Goal: Communication & Community: Ask a question

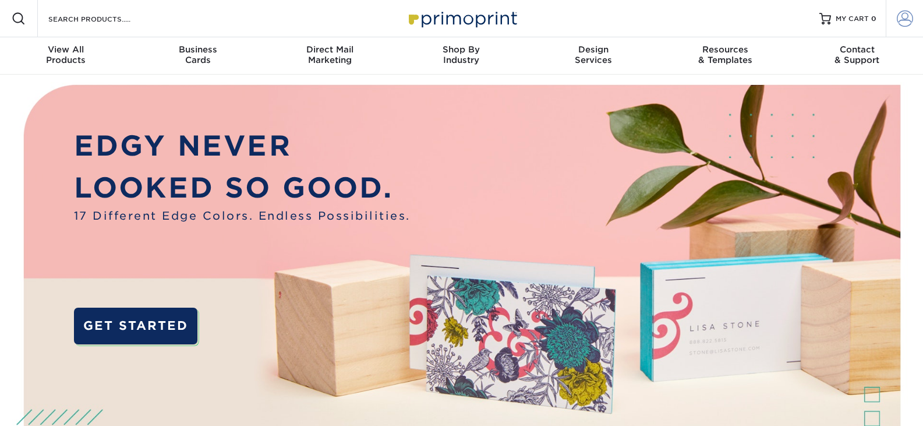
type input "alison@sdvisions.com"
click at [907, 13] on span at bounding box center [905, 18] width 16 height 16
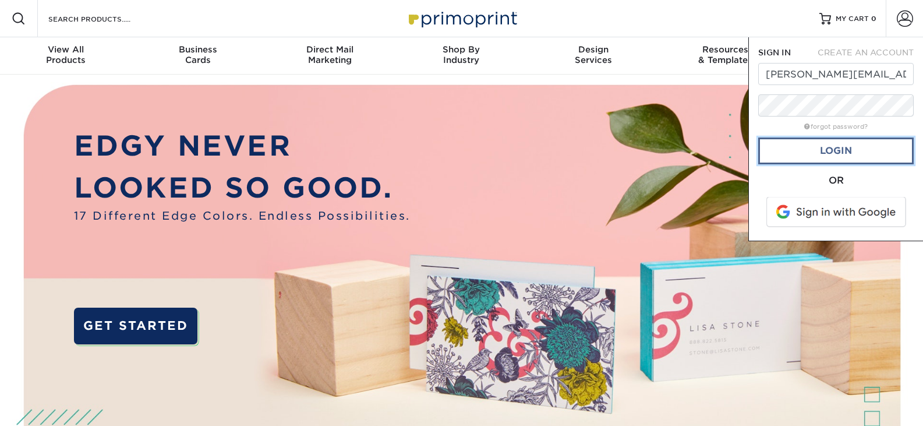
click at [841, 151] on link "Login" at bounding box center [835, 150] width 155 height 27
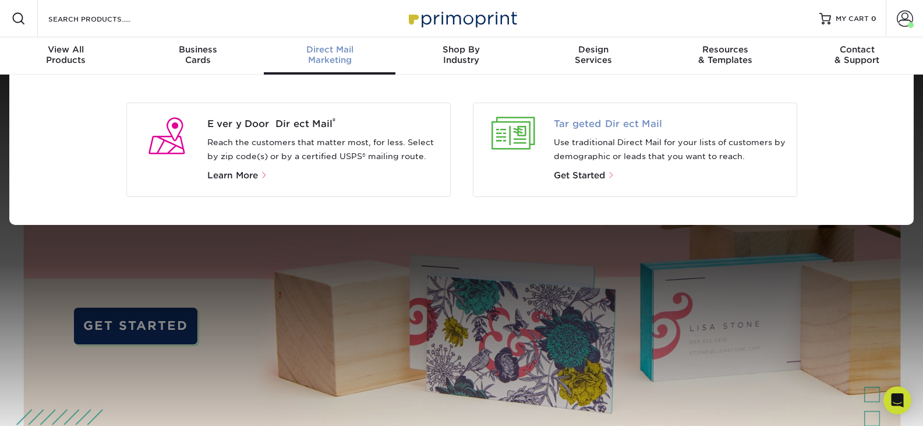
click at [613, 128] on span "Targeted Direct Mail" at bounding box center [670, 124] width 233 height 14
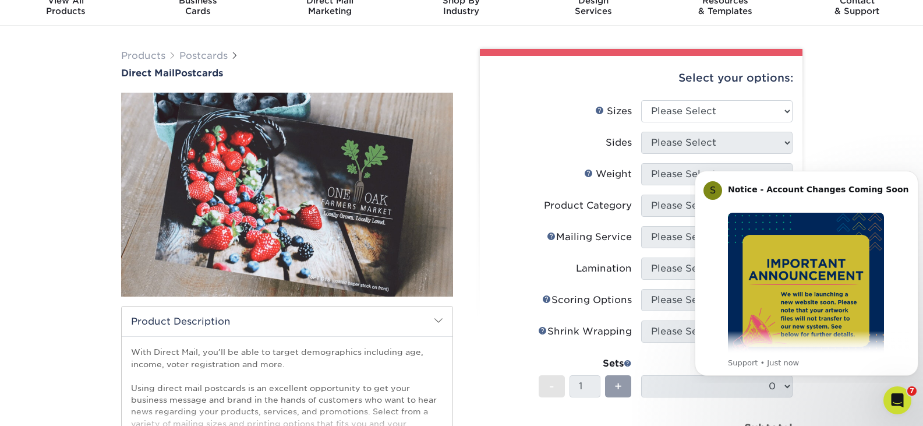
scroll to position [46, 0]
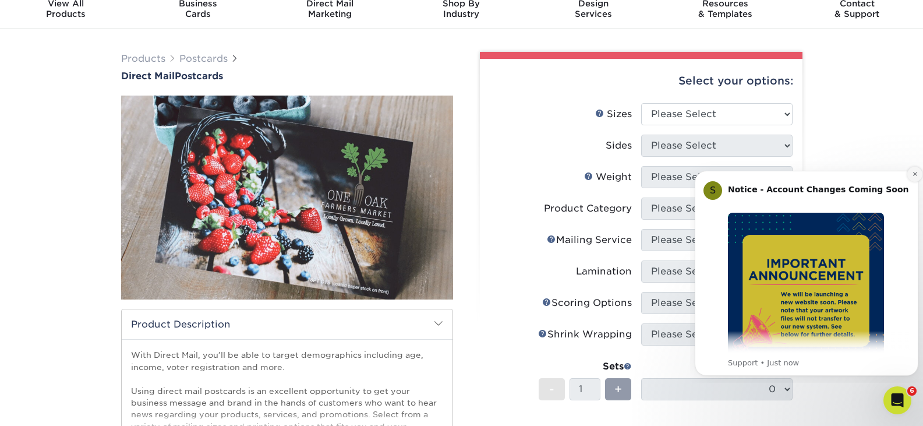
click at [914, 176] on icon "Dismiss notification" at bounding box center [915, 174] width 6 height 6
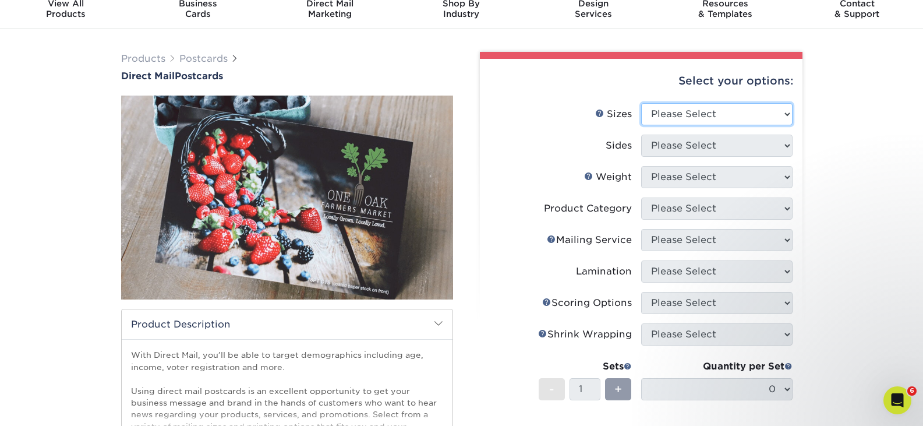
click at [680, 114] on select "Please Select 1.5" x 7" 2" x 4" 2" x 6" 2" x 7" 2" x 8" 2.12" x 5.5" 2.12" x 5.…" at bounding box center [716, 114] width 151 height 22
click at [831, 133] on div "Products Postcards Direct Mail Postcards $" at bounding box center [461, 339] width 923 height 620
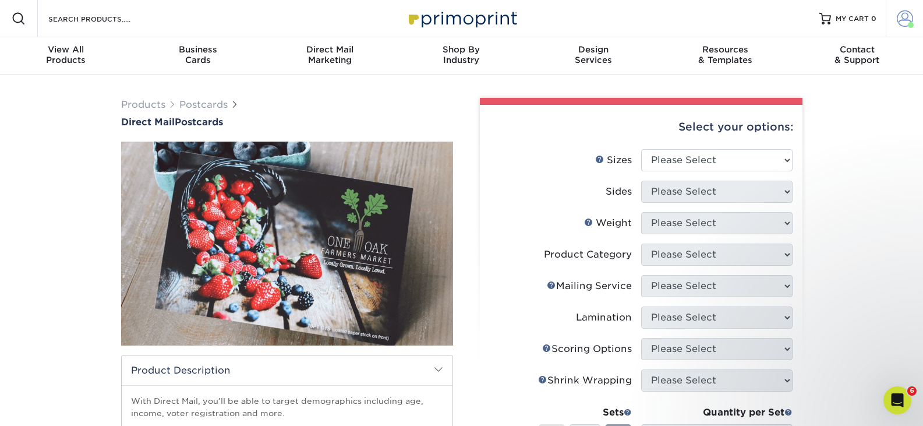
click at [902, 22] on span at bounding box center [905, 18] width 16 height 16
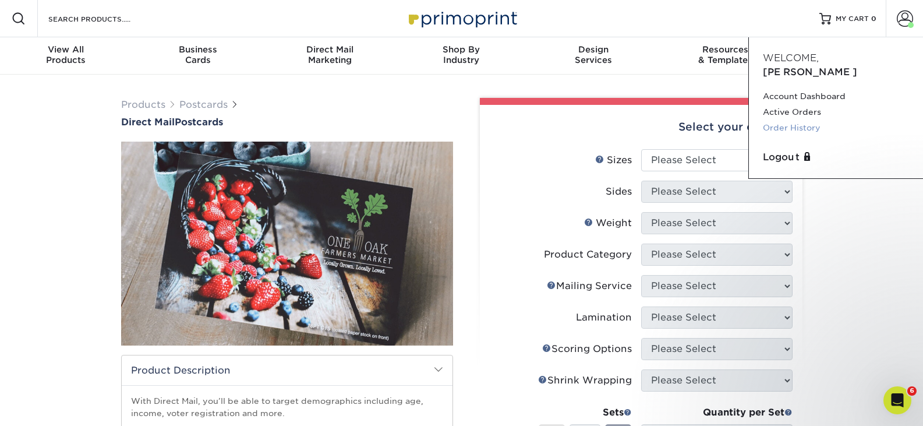
click at [780, 120] on link "Order History" at bounding box center [836, 128] width 146 height 16
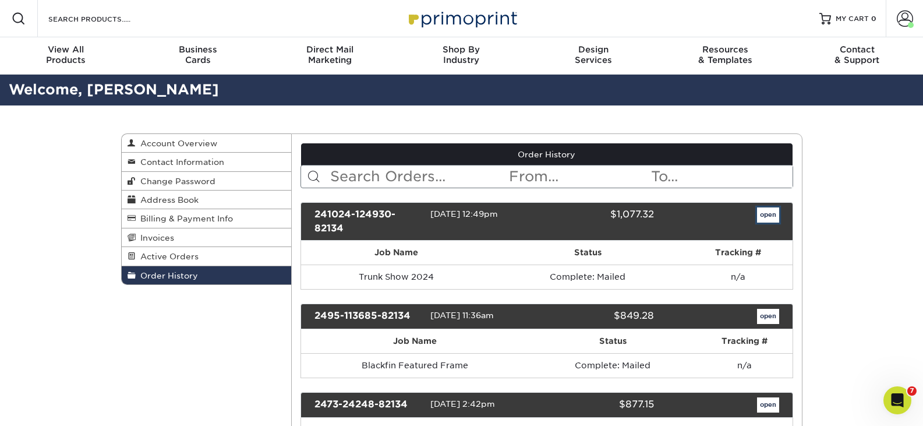
click at [767, 219] on link "open" at bounding box center [768, 214] width 22 height 15
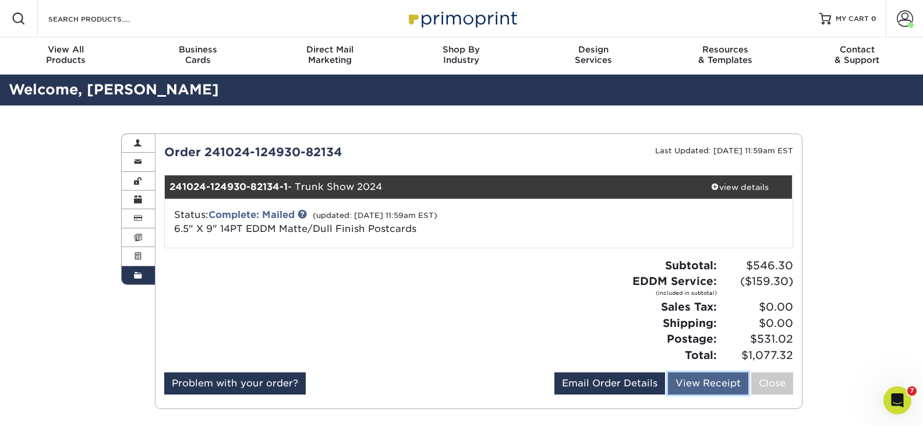
click at [712, 385] on link "View Receipt" at bounding box center [708, 383] width 80 height 22
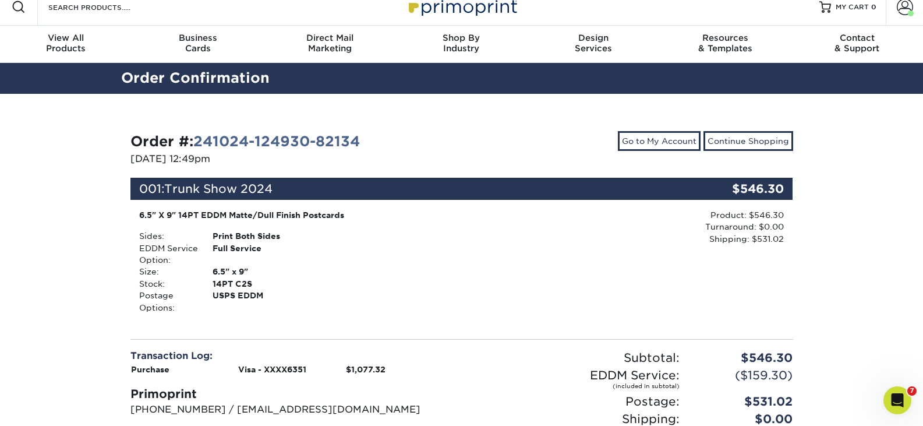
scroll to position [9, 0]
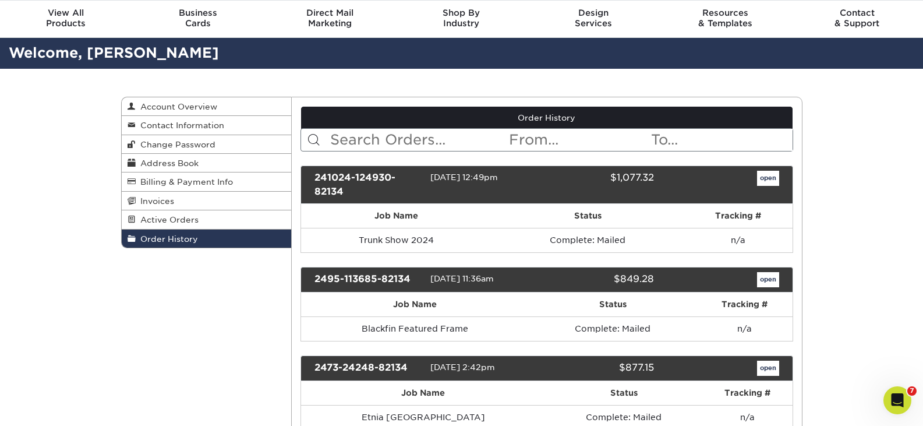
scroll to position [48, 0]
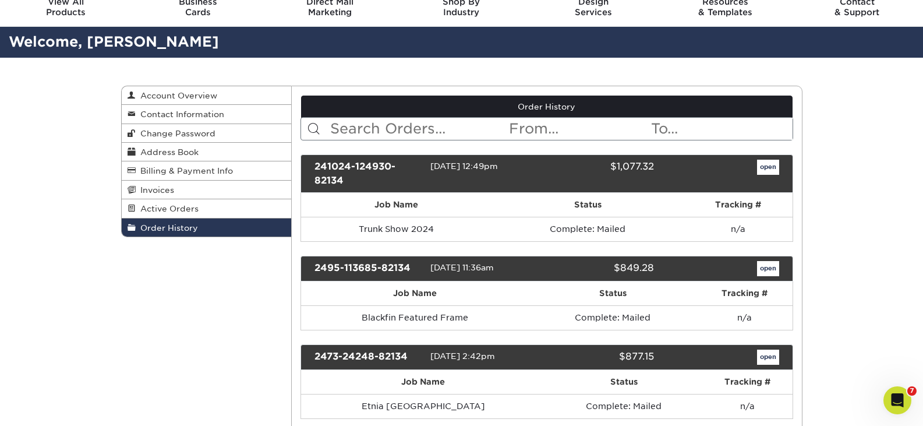
click at [367, 165] on div "241024-124930-82134" at bounding box center [368, 174] width 125 height 28
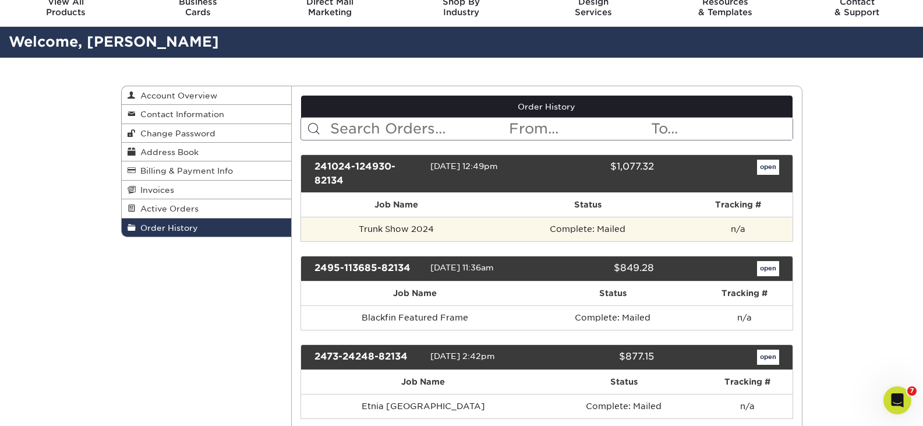
click at [387, 221] on td "Trunk Show 2024" at bounding box center [396, 229] width 190 height 24
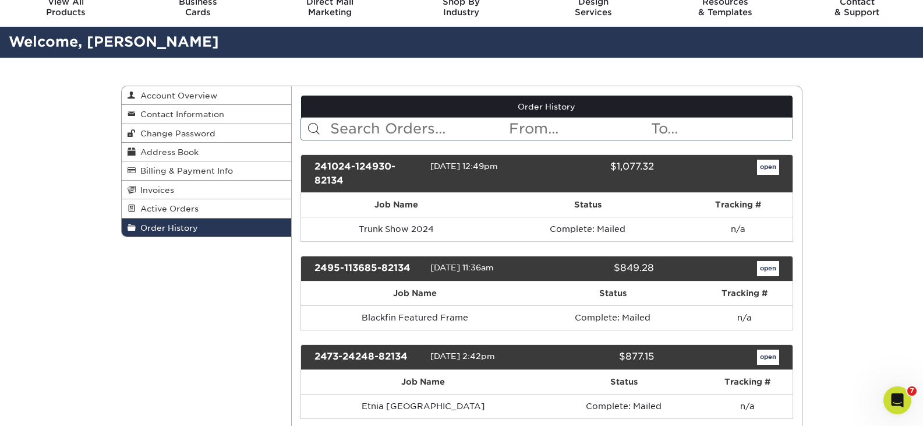
click at [493, 175] on div "10/24/2024 12:49pm" at bounding box center [483, 174] width 107 height 28
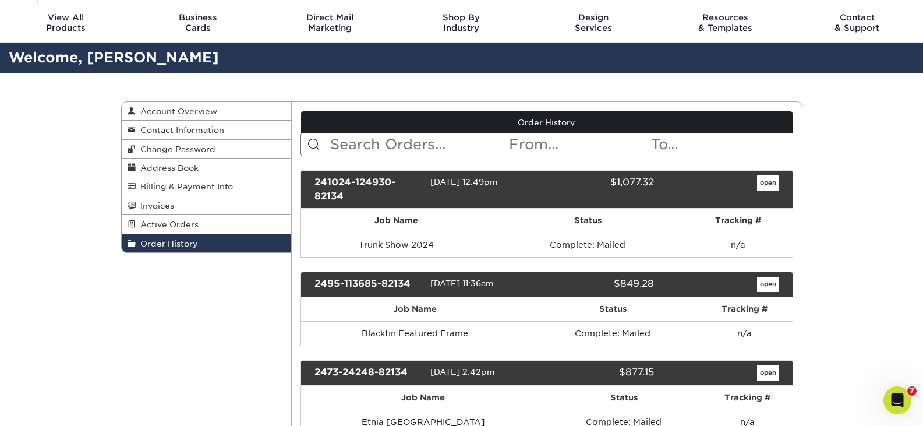
scroll to position [0, 0]
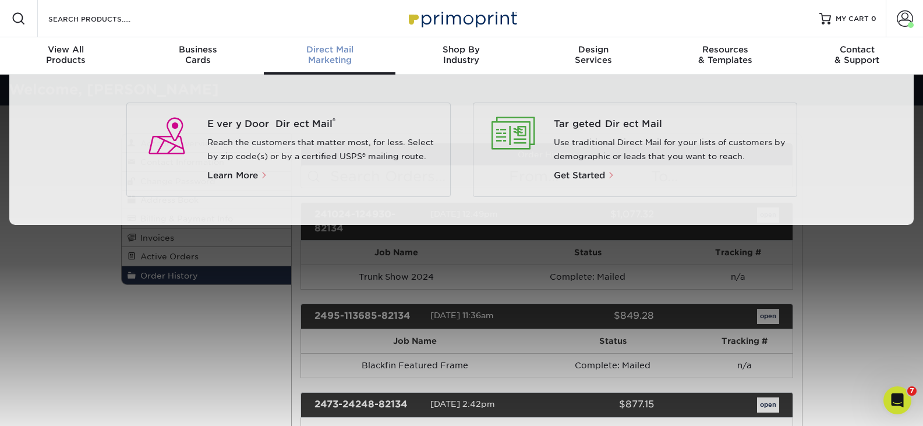
click at [329, 54] on span "Direct Mail" at bounding box center [330, 49] width 132 height 10
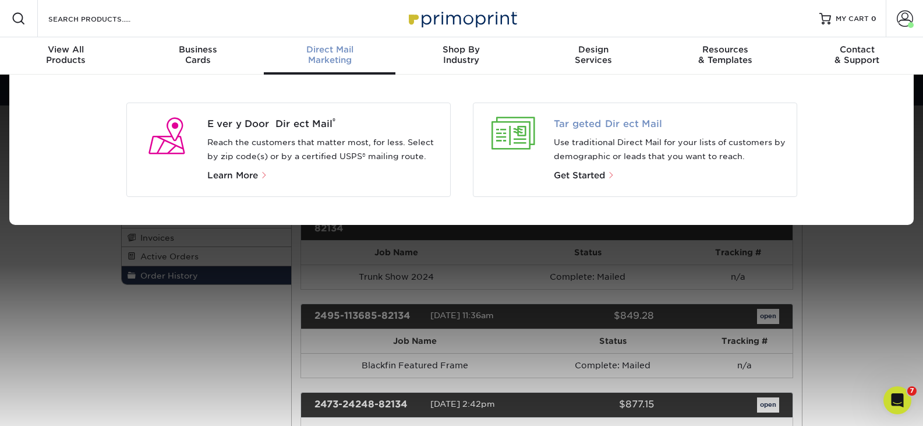
click at [581, 130] on span "Targeted Direct Mail" at bounding box center [670, 124] width 233 height 14
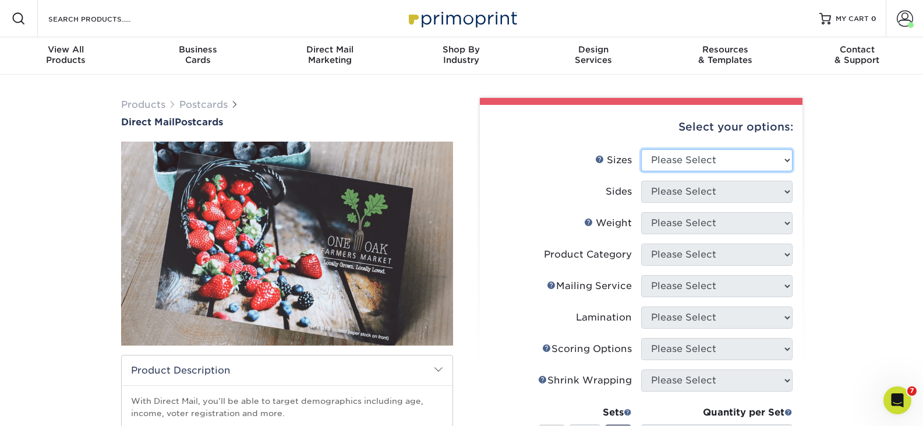
click at [728, 159] on select "Please Select 1.5" x 7" 2" x 4" 2" x 6" 2" x 7" 2" x 8" 2.12" x 5.5" 2.12" x 5.…" at bounding box center [716, 160] width 151 height 22
select select "6.50x9.00"
click at [641, 149] on select "Please Select 1.5" x 7" 2" x 4" 2" x 6" 2" x 7" 2" x 8" 2.12" x 5.5" 2.12" x 5.…" at bounding box center [716, 160] width 151 height 22
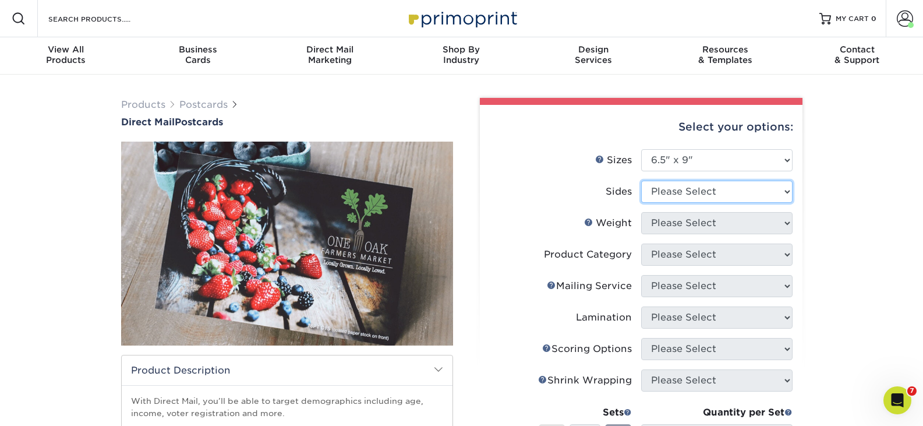
click at [747, 190] on select "Please Select Print Both Sides Print Front Only" at bounding box center [716, 191] width 151 height 22
select select "13abbda7-1d64-4f25-8bb2-c179b224825d"
click at [641, 180] on select "Please Select Print Both Sides Print Front Only" at bounding box center [716, 191] width 151 height 22
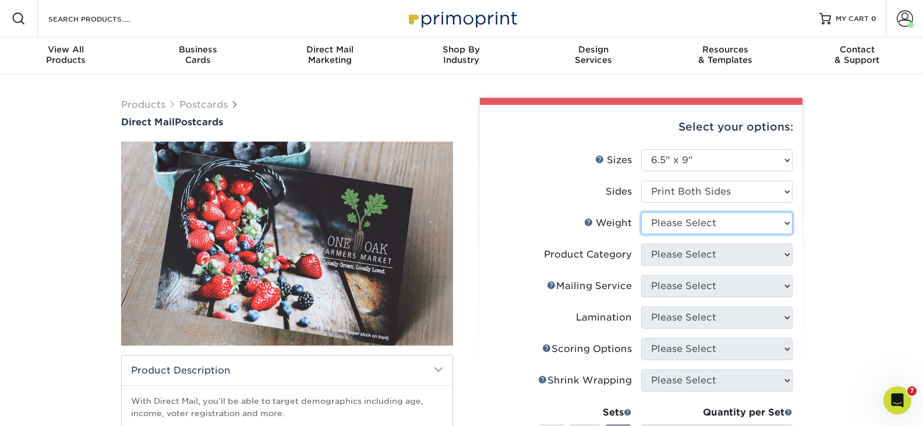
click at [718, 226] on select "Please Select 14PT 16PT" at bounding box center [716, 223] width 151 height 22
select select "14PT"
click at [641, 212] on select "Please Select 14PT 16PT" at bounding box center [716, 223] width 151 height 22
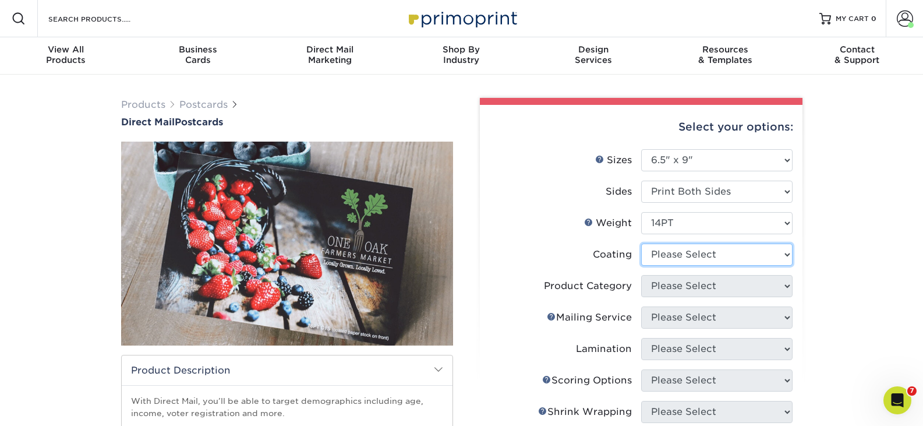
click at [705, 257] on select at bounding box center [716, 254] width 151 height 22
select select "121bb7b5-3b4d-429f-bd8d-bbf80e953313"
click at [641, 243] on select at bounding box center [716, 254] width 151 height 22
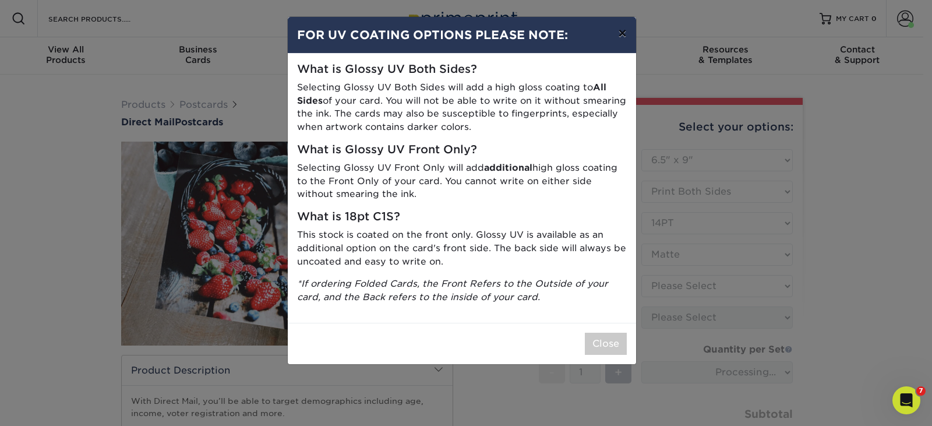
click at [625, 31] on button "×" at bounding box center [621, 33] width 27 height 33
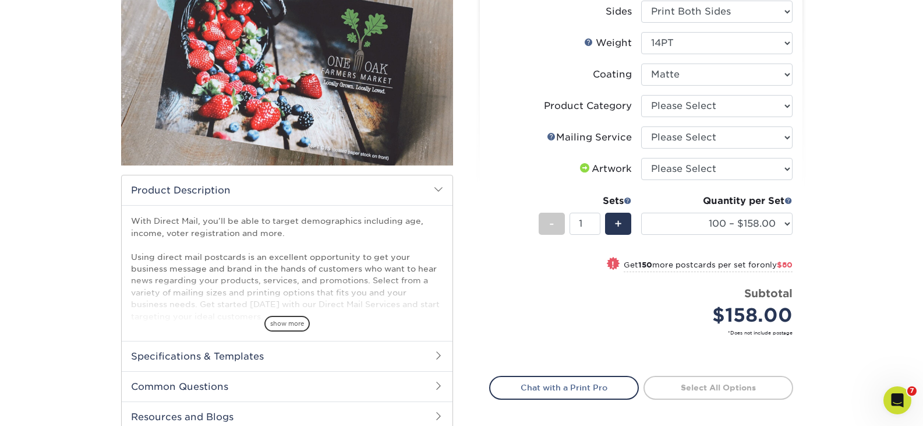
scroll to position [181, 0]
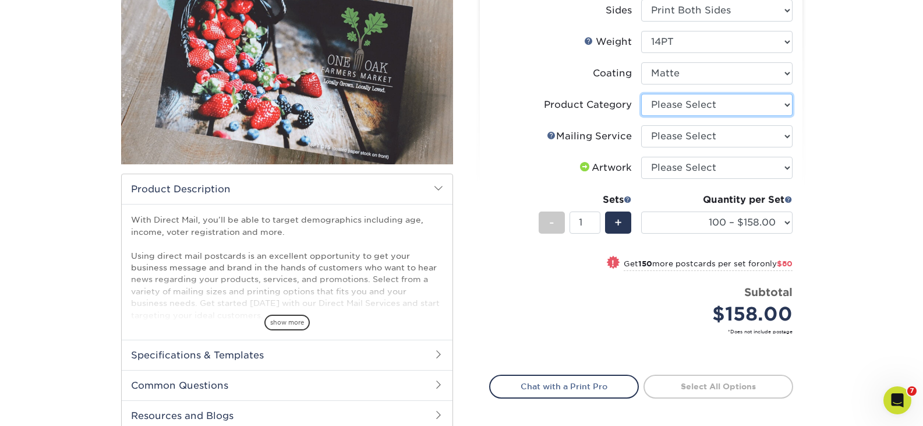
click at [709, 107] on select "Please Select Postcards" at bounding box center [716, 105] width 151 height 22
select select "9b7272e0-d6c8-4c3c-8e97-d3a1bcdab858"
click at [641, 94] on select "Please Select Postcards" at bounding box center [716, 105] width 151 height 22
click at [686, 139] on select "Please Select No Direct Mailing Service No, I will mail/stamp/imprint Direct Ma…" at bounding box center [716, 136] width 151 height 22
select select "3e5e9bdd-d78a-4c28-a41d-fe1407925ca6"
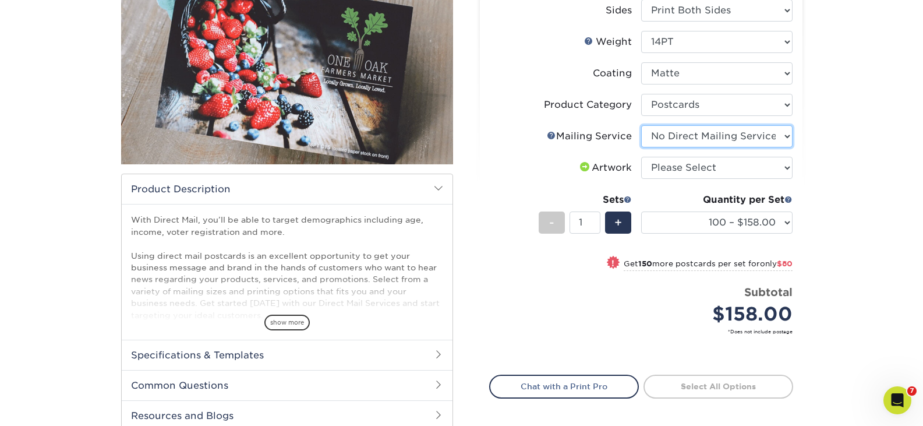
click at [641, 125] on select "Please Select No Direct Mailing Service No, I will mail/stamp/imprint Direct Ma…" at bounding box center [716, 136] width 151 height 22
click at [751, 167] on select "Please Select I will upload files I need a design - $150" at bounding box center [716, 168] width 151 height 22
select select "upload"
click at [641, 157] on select "Please Select I will upload files I need a design - $150" at bounding box center [716, 168] width 151 height 22
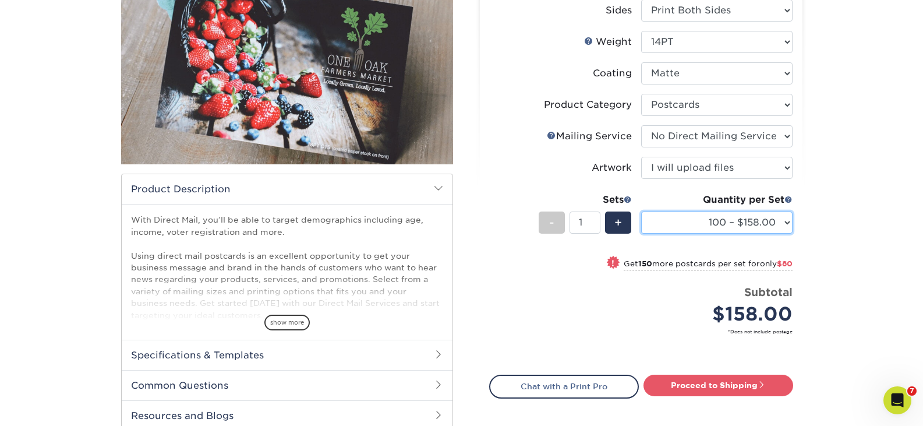
click at [785, 225] on select "100 – $158.00 250 – $238.00 500 – $264.00 1000 – $305.00 2500 – $491.00 5000 – …" at bounding box center [716, 222] width 151 height 22
click at [641, 211] on select "100 – $158.00 250 – $238.00 500 – $264.00 1000 – $305.00 2500 – $491.00 5000 – …" at bounding box center [716, 222] width 151 height 22
click at [781, 220] on select "100 – $158.00 250 – $238.00 500 – $264.00 1000 – $305.00 2500 – $491.00 5000 – …" at bounding box center [716, 222] width 151 height 22
select select "500 – $264.00"
click at [641, 211] on select "100 – $158.00 250 – $238.00 500 – $264.00 1000 – $305.00 2500 – $491.00 5000 – …" at bounding box center [716, 222] width 151 height 22
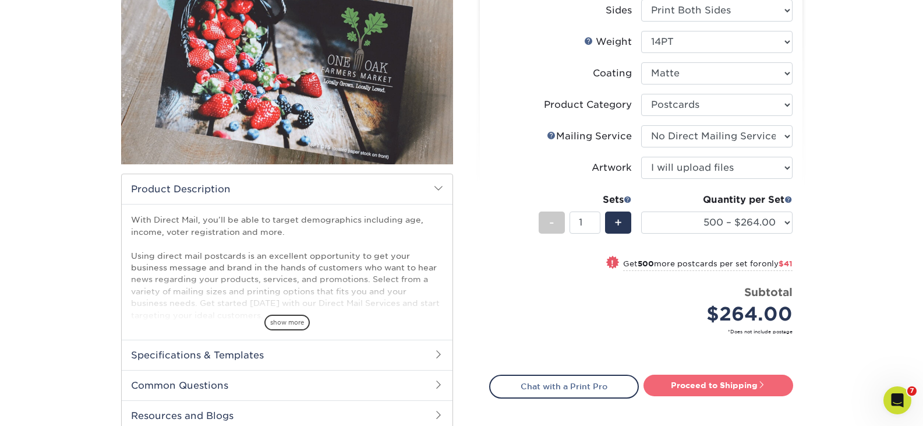
click at [730, 392] on link "Proceed to Shipping" at bounding box center [718, 384] width 150 height 21
type input "Set 1"
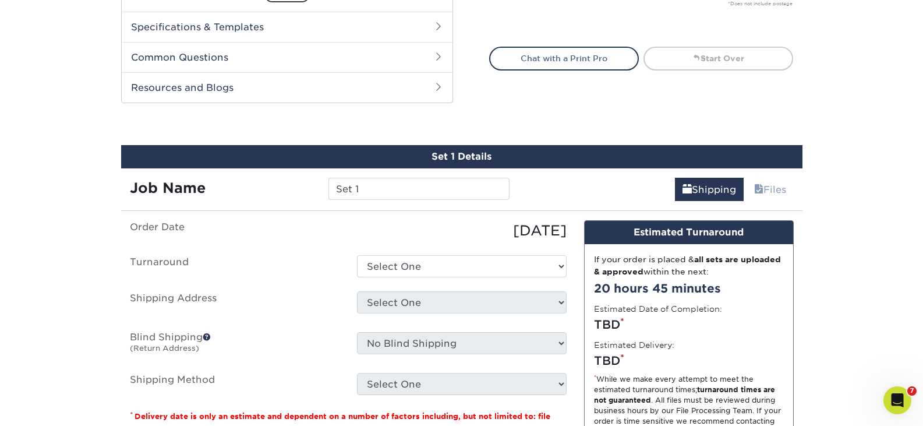
scroll to position [587, 0]
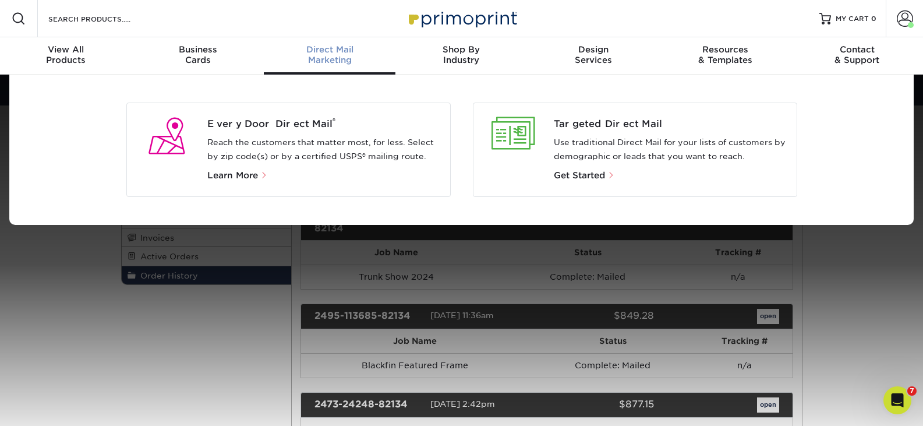
click at [324, 62] on div "Direct Mail Marketing" at bounding box center [330, 54] width 132 height 21
click at [595, 123] on span "Targeted Direct Mail" at bounding box center [670, 124] width 233 height 14
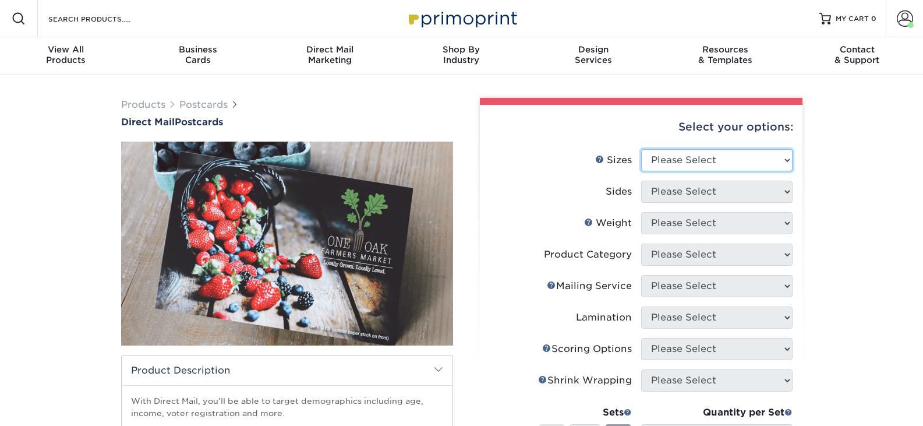
click at [719, 159] on select "Please Select 1.5" x 7" 2" x 4" 2" x 6" 2" x 7" 2" x 8" 2.12" x 5.5" 2.12" x 5.…" at bounding box center [716, 160] width 151 height 22
select select "6.25x9.00"
click at [641, 149] on select "Please Select 1.5" x 7" 2" x 4" 2" x 6" 2" x 7" 2" x 8" 2.12" x 5.5" 2.12" x 5.…" at bounding box center [716, 160] width 151 height 22
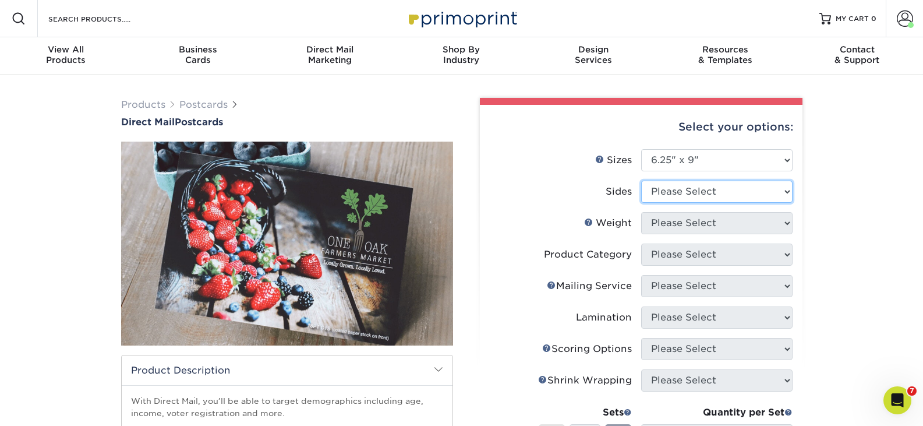
click at [735, 195] on select "Please Select Print Both Sides Print Front Only" at bounding box center [716, 191] width 151 height 22
select select "13abbda7-1d64-4f25-8bb2-c179b224825d"
click at [641, 180] on select "Please Select Print Both Sides Print Front Only" at bounding box center [716, 191] width 151 height 22
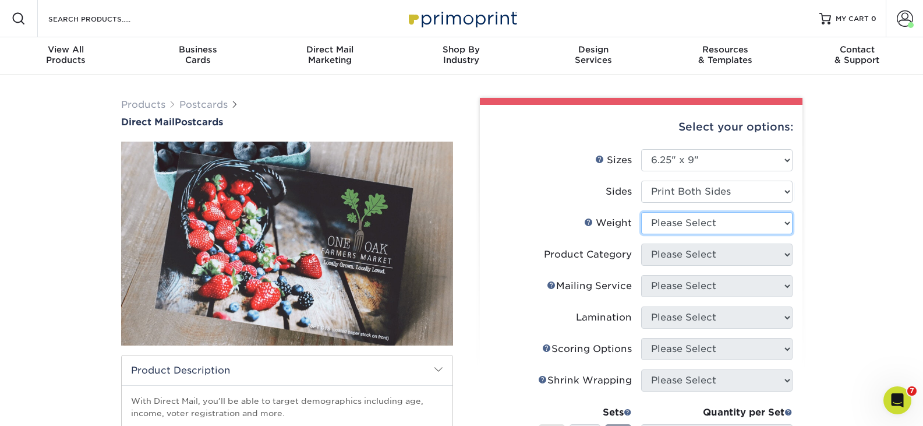
click at [720, 218] on select "Please Select 14PT 16PT" at bounding box center [716, 223] width 151 height 22
select select "14PT"
click at [641, 212] on select "Please Select 14PT 16PT" at bounding box center [716, 223] width 151 height 22
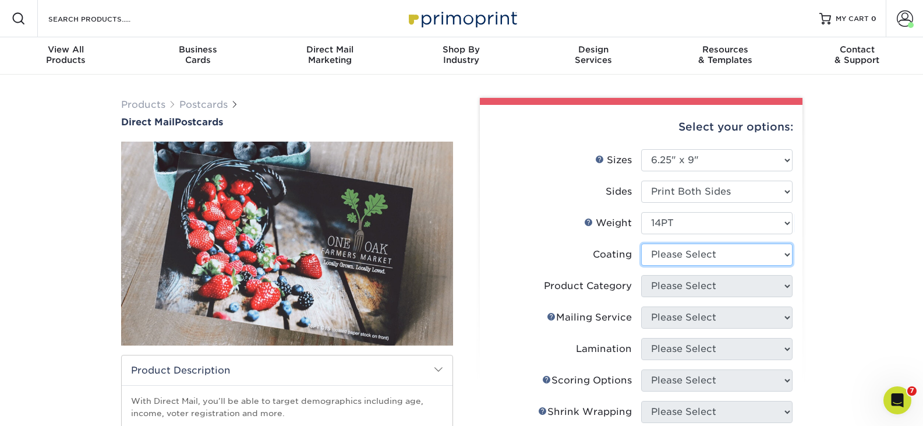
click at [702, 253] on select at bounding box center [716, 254] width 151 height 22
select select "121bb7b5-3b4d-429f-bd8d-bbf80e953313"
click at [641, 243] on select at bounding box center [716, 254] width 151 height 22
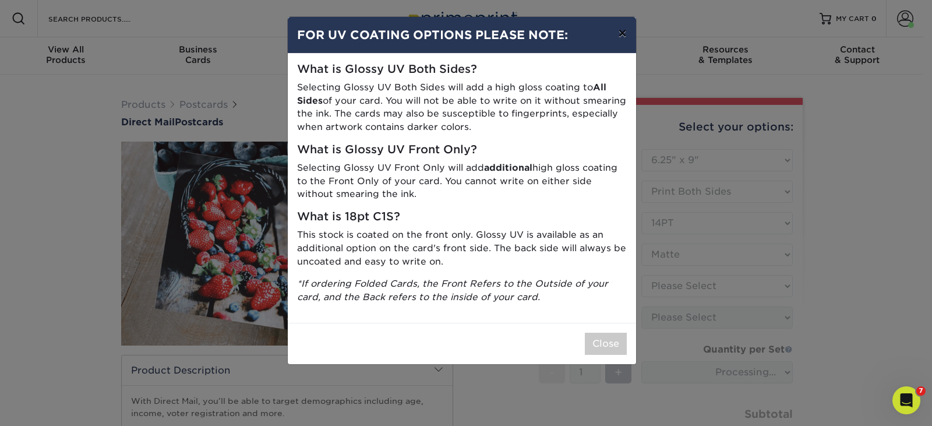
click at [621, 23] on button "×" at bounding box center [621, 33] width 27 height 33
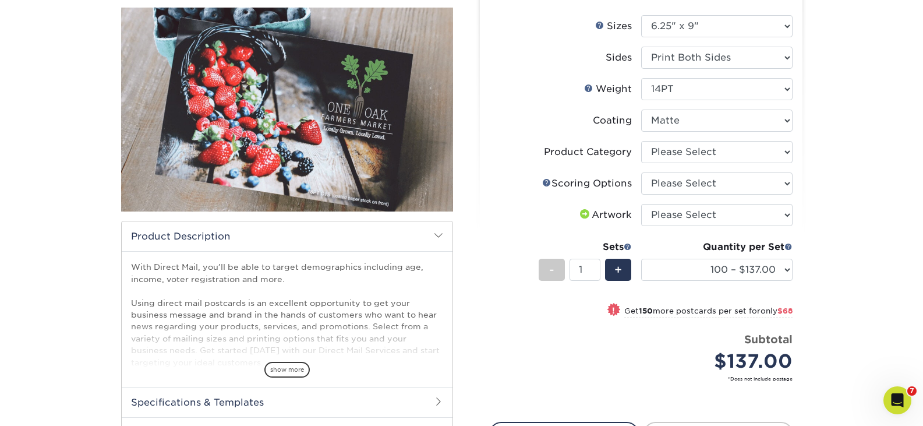
scroll to position [171, 0]
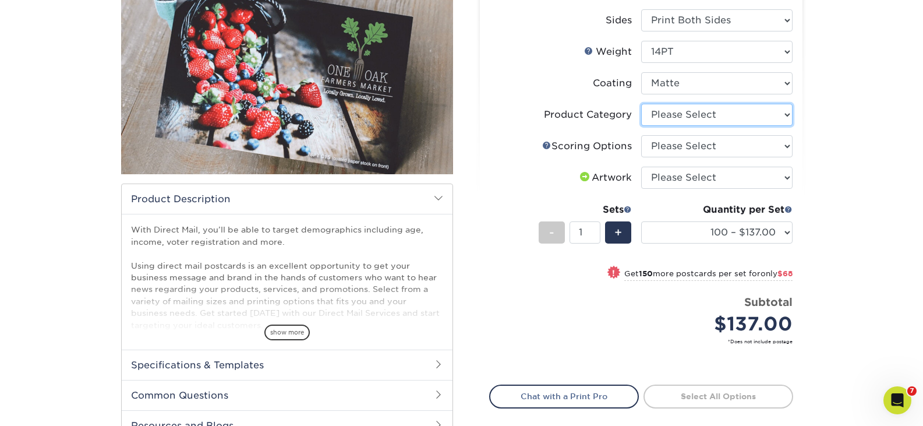
click at [770, 117] on select "Please Select Postcards" at bounding box center [716, 115] width 151 height 22
select select "9b7272e0-d6c8-4c3c-8e97-d3a1bcdab858"
click at [641, 104] on select "Please Select Postcards" at bounding box center [716, 115] width 151 height 22
click at [736, 144] on select "Please Select No Scoring One Score Two Scores" at bounding box center [716, 146] width 151 height 22
select select "16ebe401-5398-422d-8cb0-f3adbb82deb5"
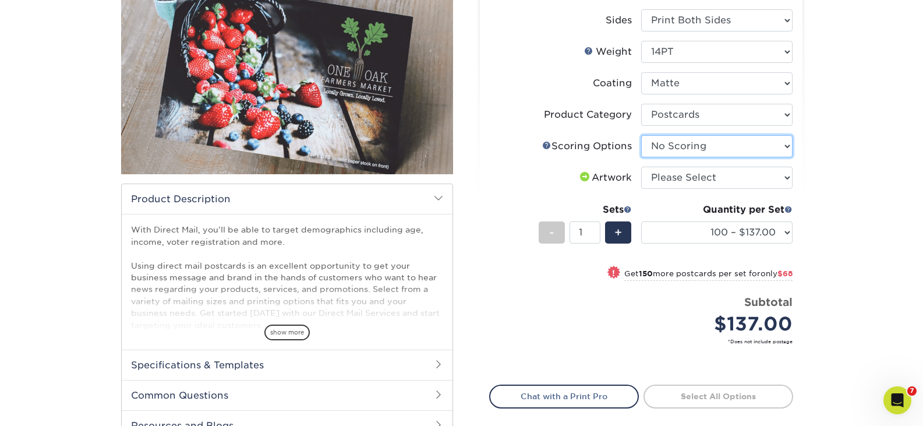
click at [641, 135] on select "Please Select No Scoring One Score Two Scores" at bounding box center [716, 146] width 151 height 22
click at [717, 180] on select "Please Select I will upload files I need a design - $150" at bounding box center [716, 178] width 151 height 22
select select "upload"
click at [641, 167] on select "Please Select I will upload files I need a design - $150" at bounding box center [716, 178] width 151 height 22
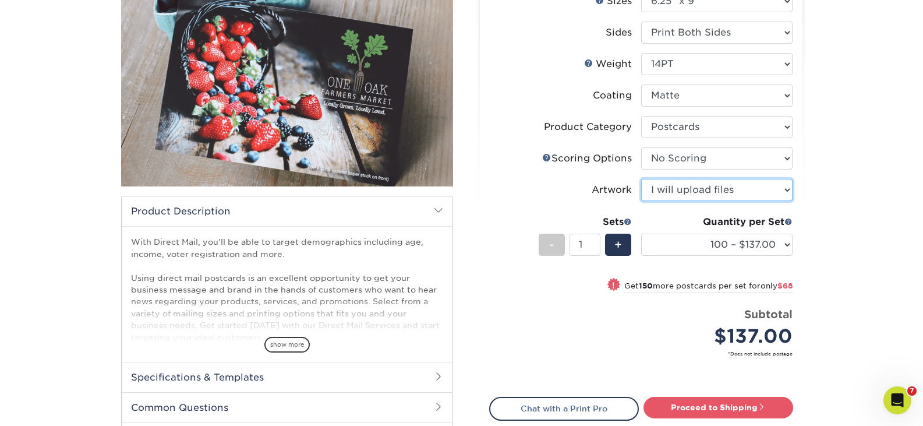
scroll to position [162, 0]
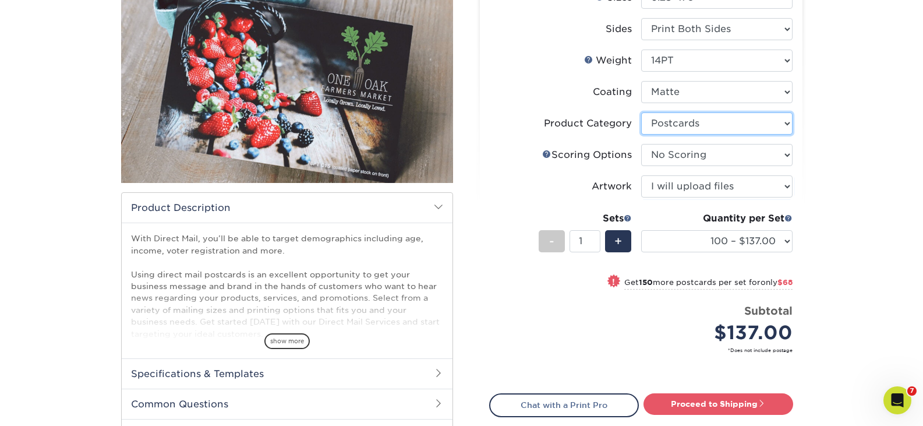
click at [773, 128] on select "Please Select Postcards" at bounding box center [716, 123] width 151 height 22
click at [767, 154] on select "Please Select No Scoring One Score Two Scores" at bounding box center [716, 155] width 151 height 22
click at [857, 175] on div "Products Postcards Direct Mail Postcards $" at bounding box center [461, 220] width 923 height 617
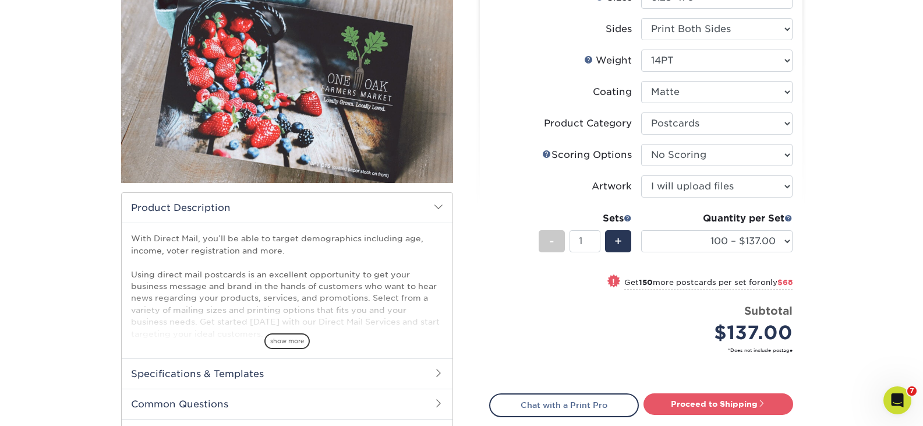
click at [922, 168] on div "Products Postcards Direct Mail Postcards $" at bounding box center [461, 220] width 923 height 617
click at [772, 243] on select "100 – $137.00 250 – $205.00 500 – $227.00 1000 – $262.00 2500 – $421.00 5000 – …" at bounding box center [716, 241] width 151 height 22
click at [826, 228] on div "Products Postcards Direct Mail Postcards $" at bounding box center [461, 220] width 923 height 617
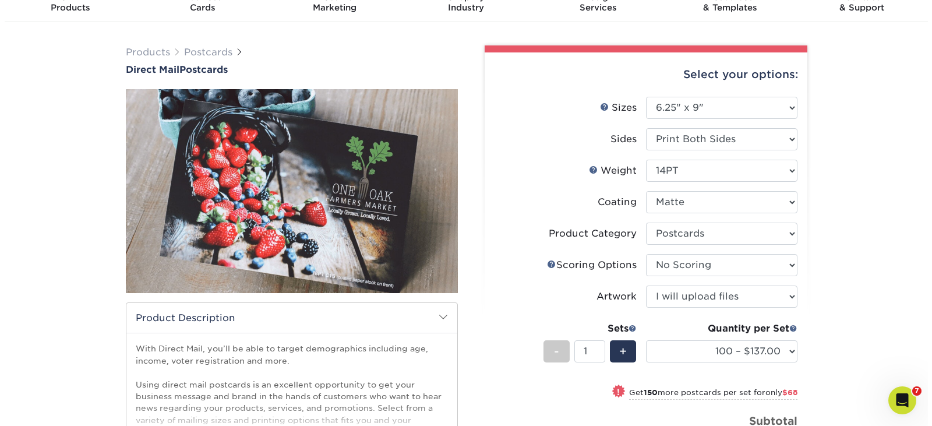
scroll to position [24, 0]
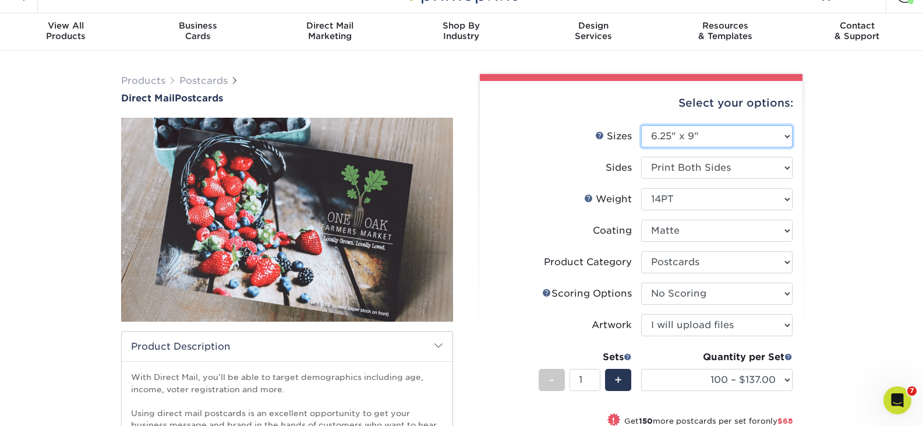
click at [728, 136] on select "Please Select 1.5" x 7" 2" x 4" 2" x 6" 2" x 7" 2" x 8" 2.12" x 5.5" 2.12" x 5.…" at bounding box center [716, 136] width 151 height 22
select select "6.50x9.00"
click at [641, 125] on select "Please Select 1.5" x 7" 2" x 4" 2" x 6" 2" x 7" 2" x 8" 2.12" x 5.5" 2.12" x 5.…" at bounding box center [716, 136] width 151 height 22
select select "-1"
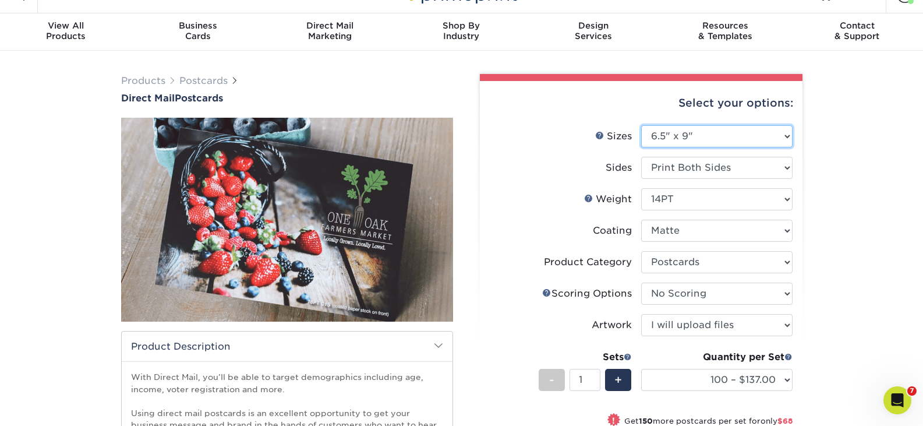
select select
select select "-1"
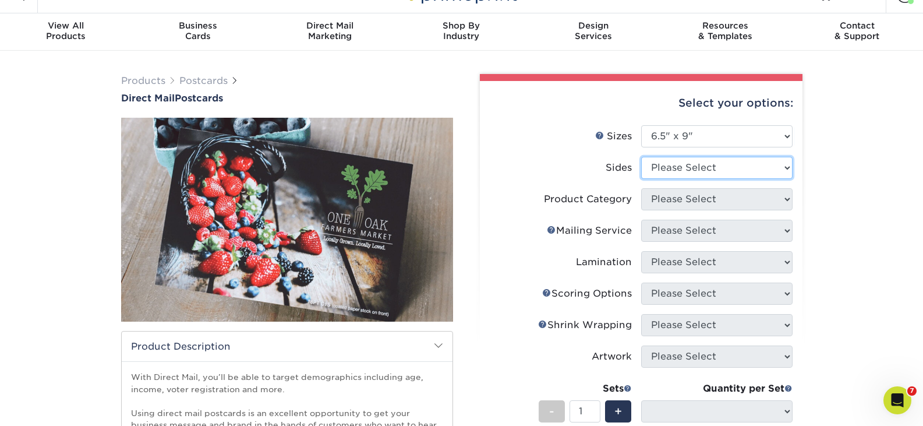
click at [746, 171] on select "Please Select Print Both Sides Print Front Only" at bounding box center [716, 168] width 151 height 22
select select "13abbda7-1d64-4f25-8bb2-c179b224825d"
click at [641, 157] on select "Please Select Print Both Sides Print Front Only" at bounding box center [716, 168] width 151 height 22
select select
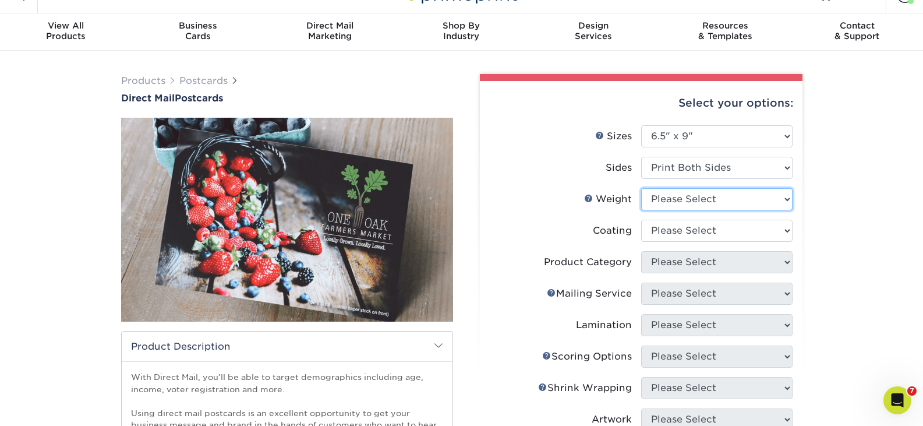
click at [724, 199] on select "Please Select 14PT 16PT" at bounding box center [716, 199] width 151 height 22
select select "14PT"
click at [641, 188] on select "Please Select 14PT 16PT" at bounding box center [716, 199] width 151 height 22
select select
click at [712, 226] on select at bounding box center [716, 231] width 151 height 22
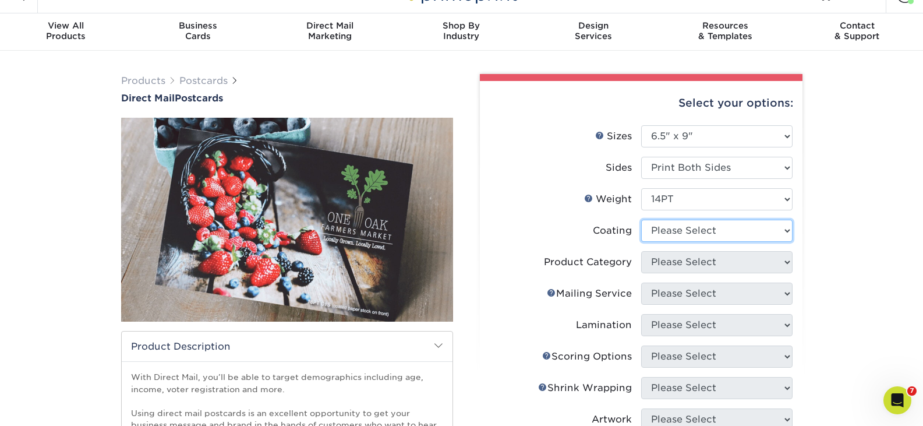
select select "121bb7b5-3b4d-429f-bd8d-bbf80e953313"
click at [641, 220] on select at bounding box center [716, 231] width 151 height 22
select select "-1"
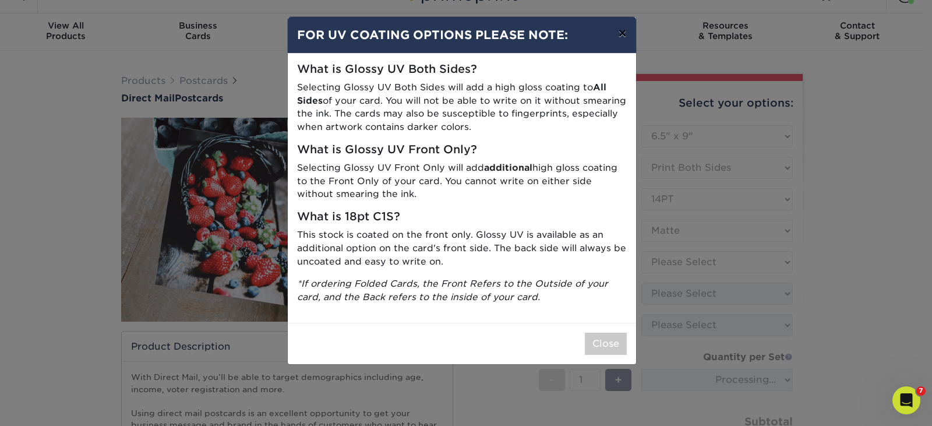
click at [618, 38] on button "×" at bounding box center [621, 33] width 27 height 33
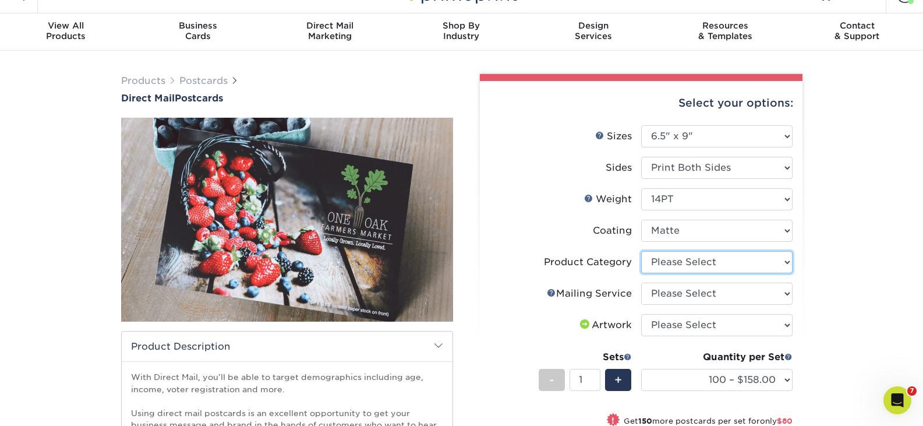
click at [764, 257] on select "Please Select Postcards" at bounding box center [716, 262] width 151 height 22
select select "9b7272e0-d6c8-4c3c-8e97-d3a1bcdab858"
click at [641, 251] on select "Please Select Postcards" at bounding box center [716, 262] width 151 height 22
click at [735, 292] on select "Please Select No Direct Mailing Service No, I will mail/stamp/imprint Direct Ma…" at bounding box center [716, 293] width 151 height 22
select select "eb476b5d-8b66-4c79-8e65-1263f8f6ca3c"
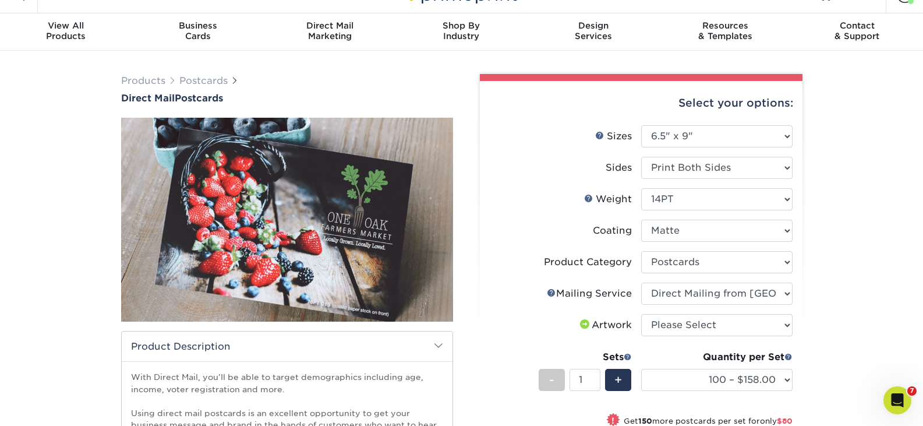
click at [641, 282] on select "Please Select No Direct Mailing Service No, I will mail/stamp/imprint Direct Ma…" at bounding box center [716, 293] width 151 height 22
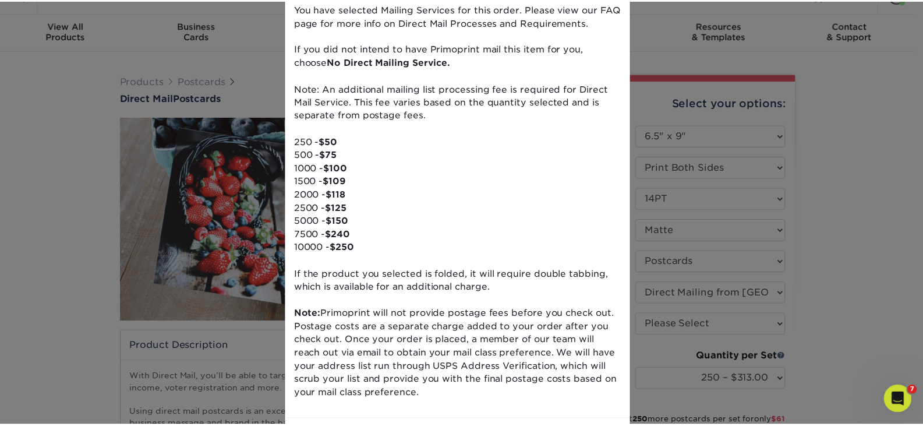
scroll to position [0, 0]
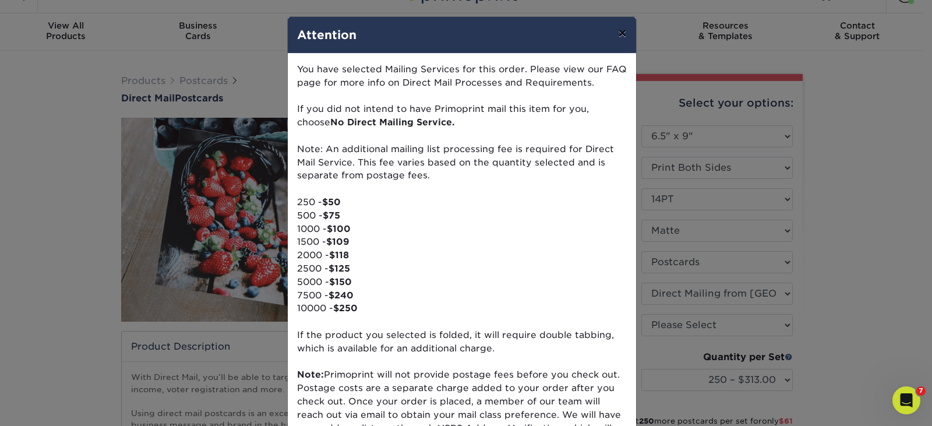
click at [617, 29] on button "×" at bounding box center [621, 33] width 27 height 33
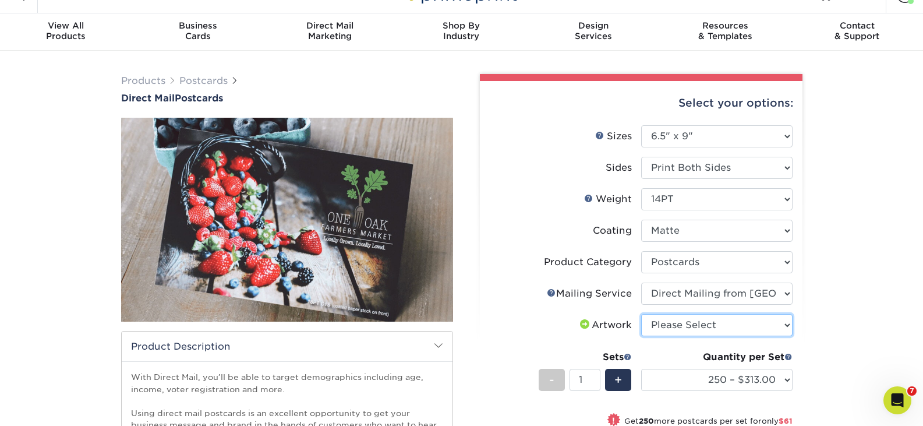
click at [713, 329] on select "Please Select I will upload files I need a design - $150" at bounding box center [716, 325] width 151 height 22
select select "upload"
click at [641, 314] on select "Please Select I will upload files I need a design - $150" at bounding box center [716, 325] width 151 height 22
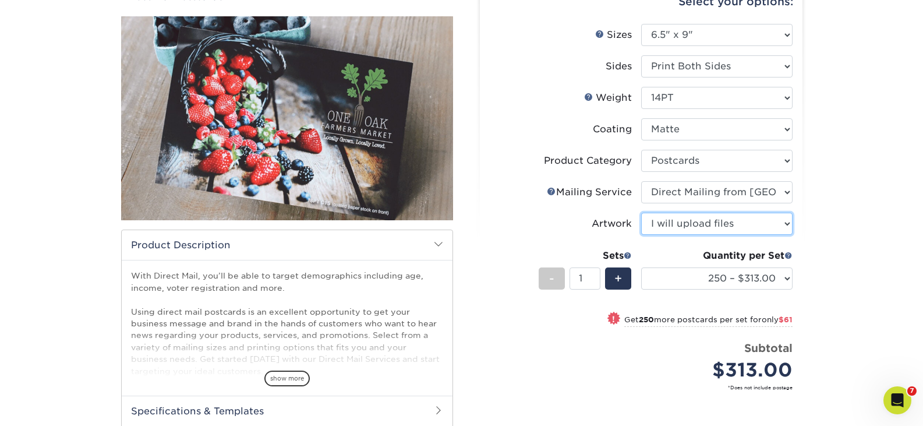
scroll to position [131, 0]
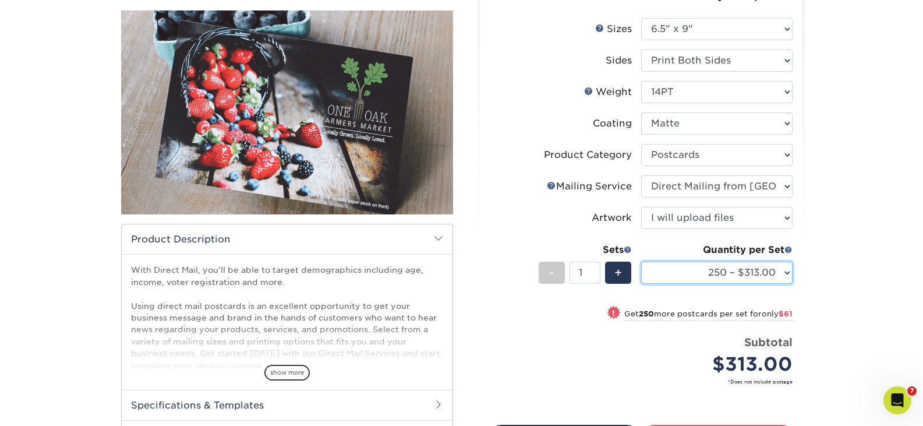
click at [759, 272] on select "250 – $313.00 500 – $374.00 1000 – $485.00 2500 – $715.00 5000 – $1025.00 7500 …" at bounding box center [716, 272] width 151 height 22
click at [840, 267] on div "Products Postcards Direct Mail Postcards $" at bounding box center [461, 252] width 923 height 617
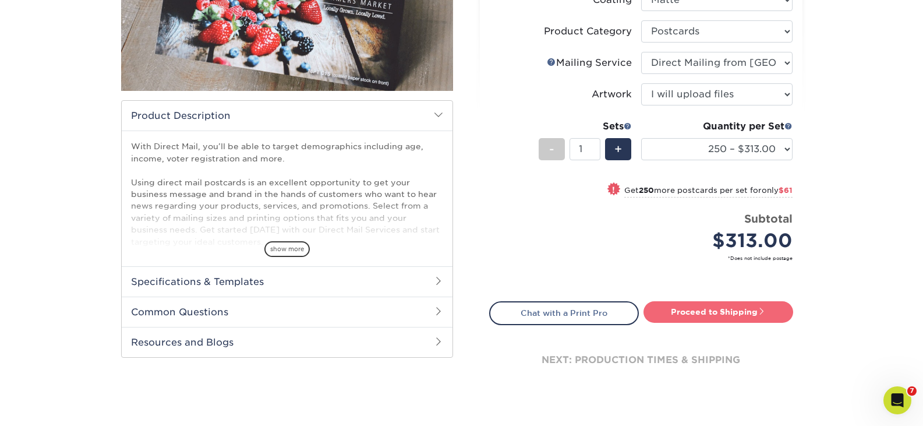
click at [732, 313] on link "Proceed to Shipping" at bounding box center [718, 311] width 150 height 21
type input "Set 1"
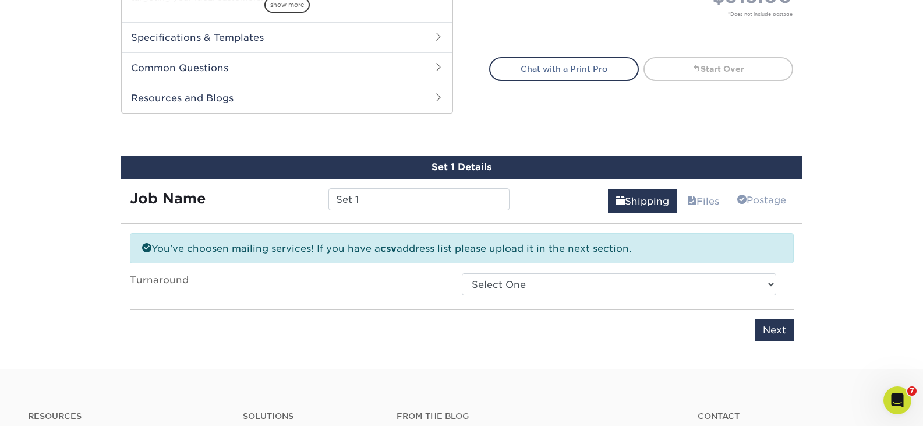
scroll to position [587, 0]
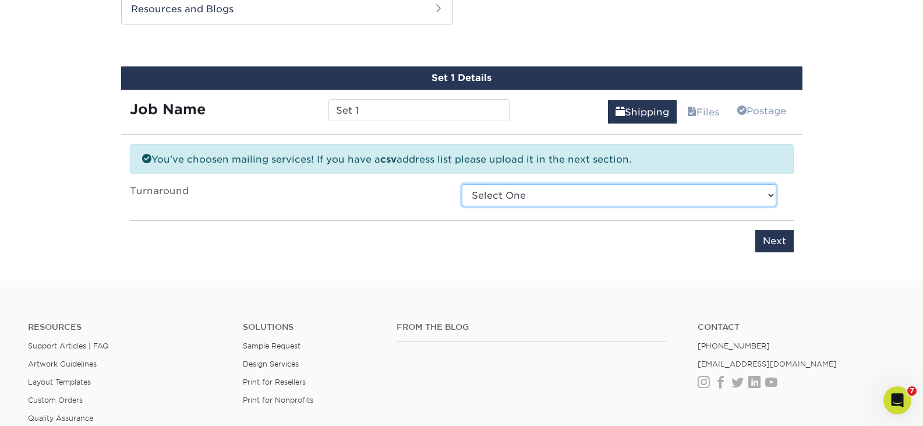
click at [521, 195] on select "Select One 2-4 Business Days 2 Day Next Business Day" at bounding box center [619, 195] width 314 height 22
select select "de97819c-dba1-421a-8e32-a7edcf1eab52"
click at [462, 184] on select "Select One 2-4 Business Days 2 Day Next Business Day" at bounding box center [619, 195] width 314 height 22
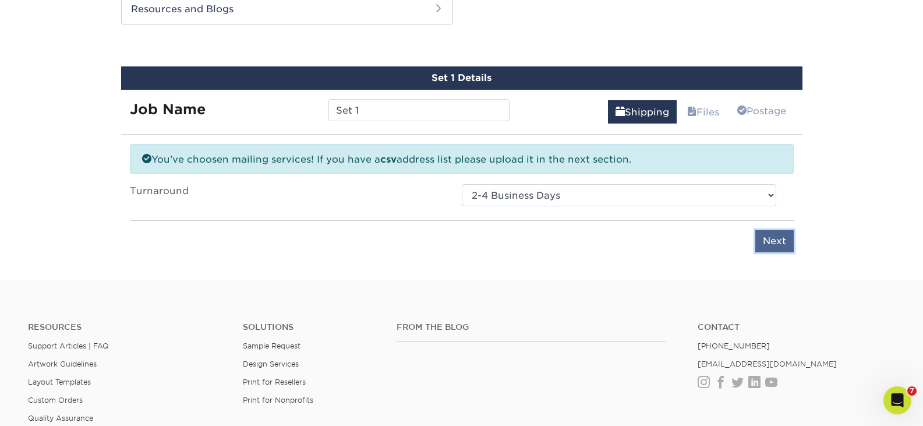
click at [776, 245] on input "Next" at bounding box center [774, 241] width 38 height 22
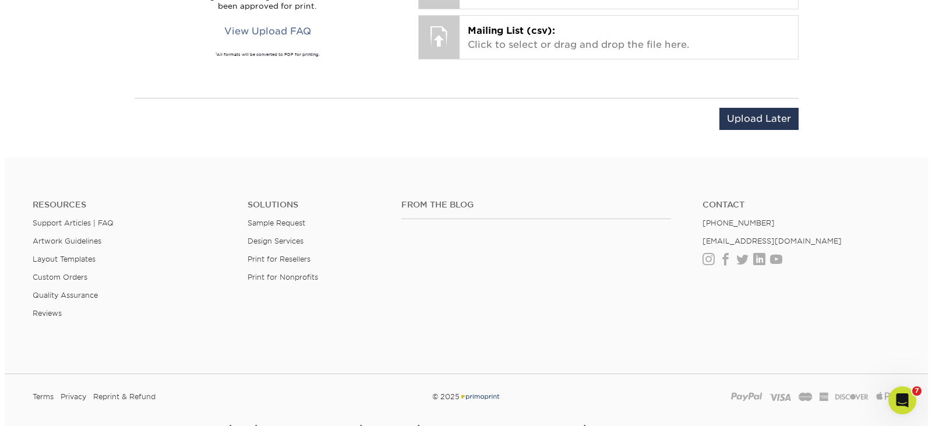
scroll to position [904, 0]
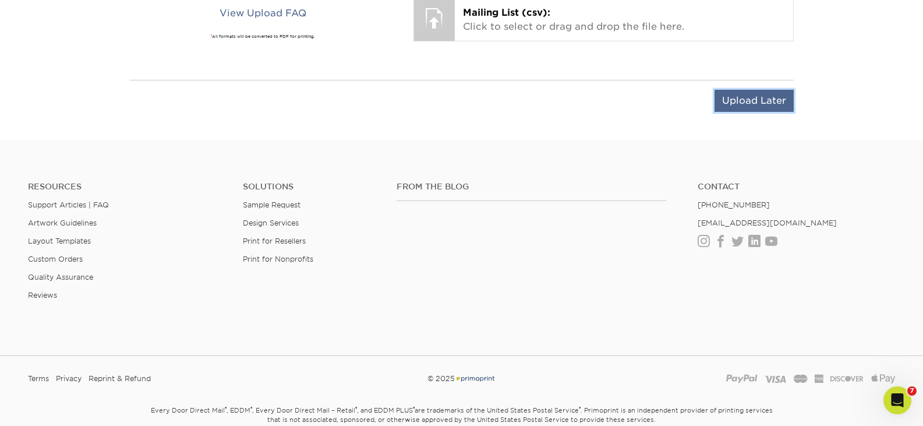
click at [752, 111] on input "Upload Later" at bounding box center [753, 101] width 79 height 22
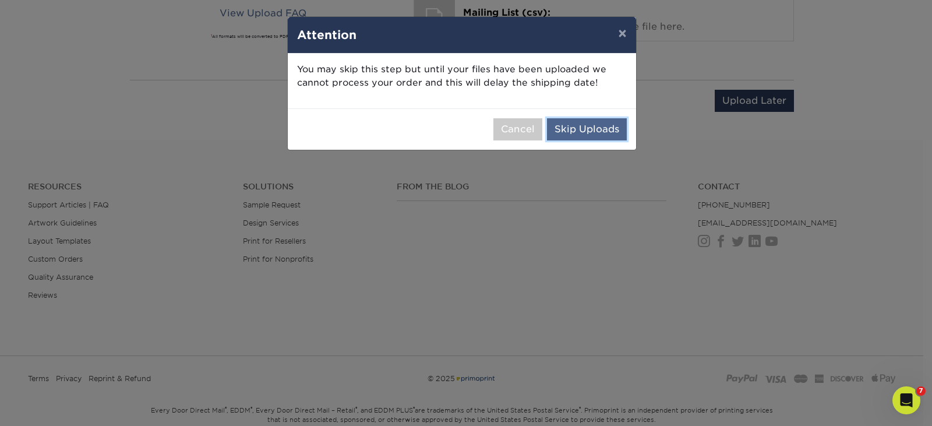
click at [599, 126] on button "Skip Uploads" at bounding box center [587, 129] width 80 height 22
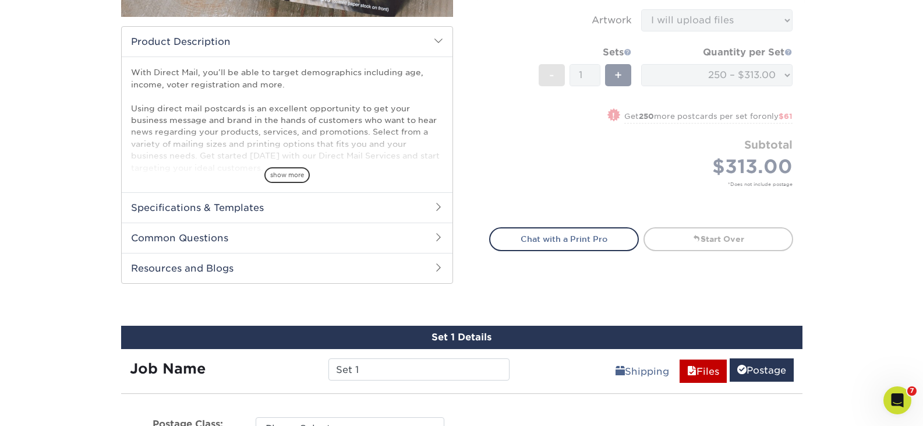
scroll to position [345, 0]
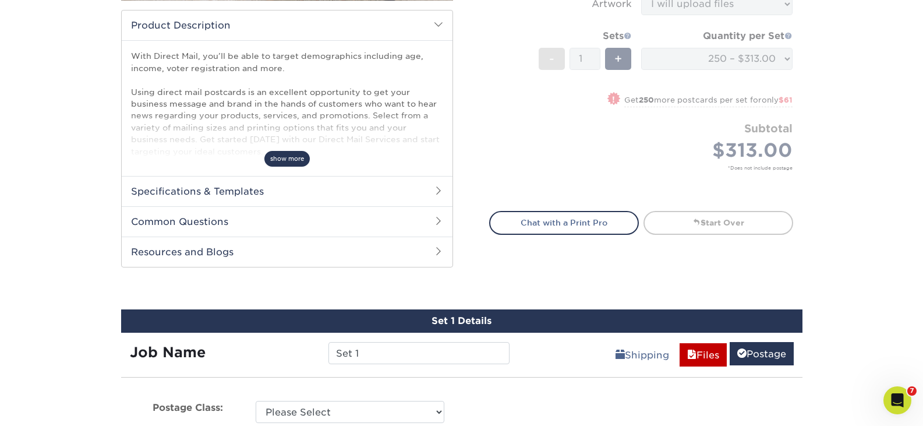
click at [286, 155] on span "show more" at bounding box center [286, 159] width 45 height 16
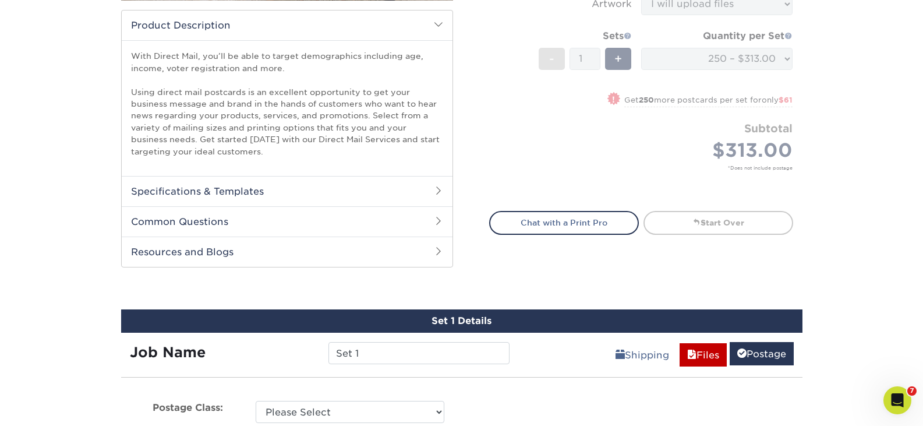
click at [226, 217] on h2 "Common Questions" at bounding box center [287, 221] width 331 height 30
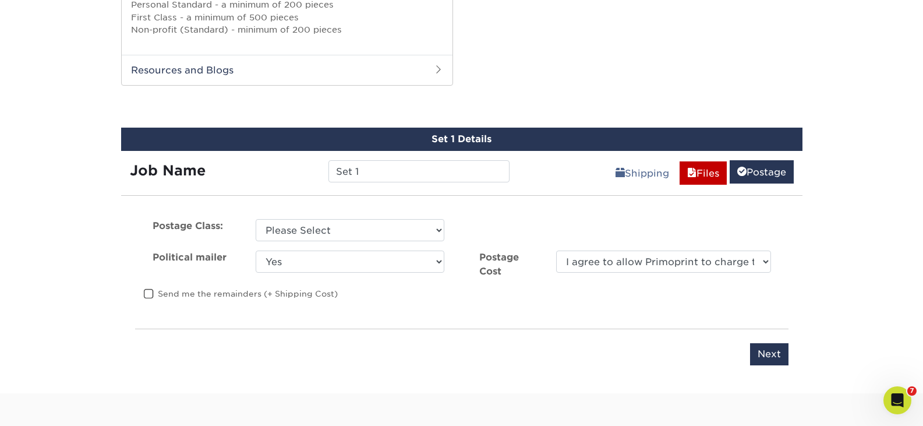
scroll to position [696, 0]
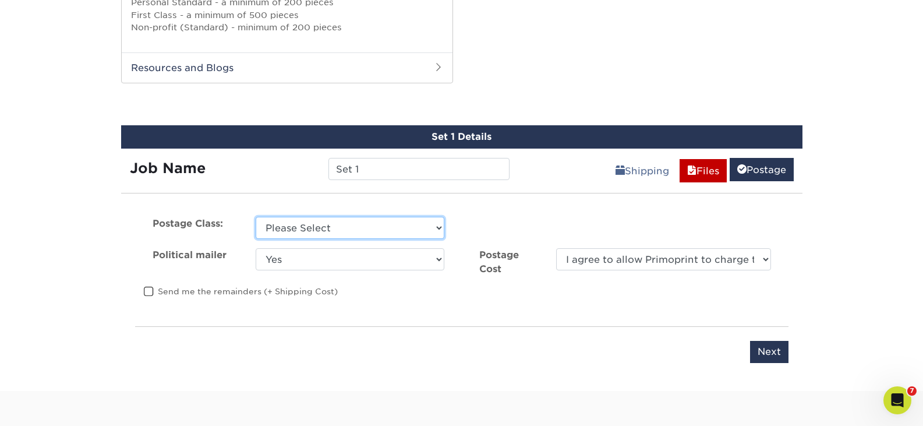
click at [404, 218] on select "Please Select First Class Standard Class Non Profit" at bounding box center [350, 228] width 189 height 22
select select "standard"
click at [256, 217] on select "Please Select First Class Standard Class Non Profit" at bounding box center [350, 228] width 189 height 22
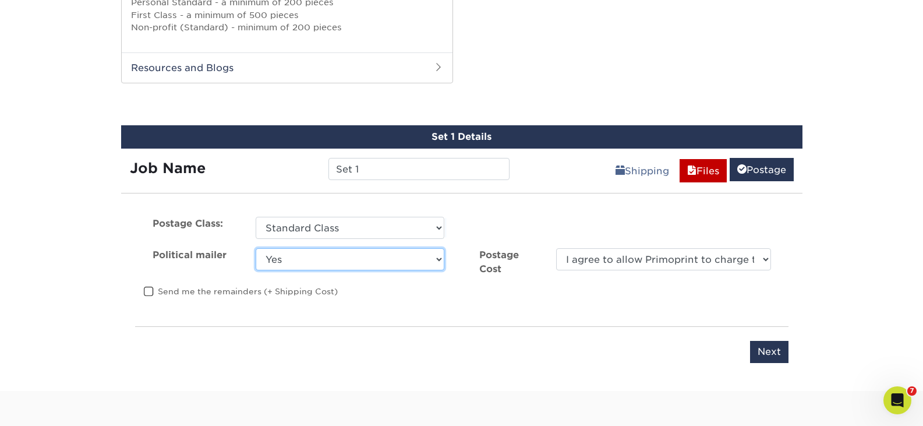
click at [352, 266] on select "Yes No" at bounding box center [350, 259] width 189 height 22
select select "0"
click at [256, 248] on select "Yes No" at bounding box center [350, 259] width 189 height 22
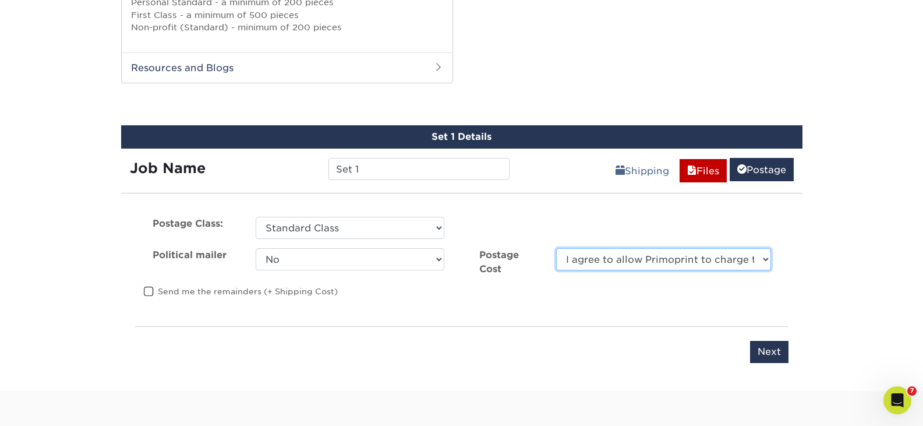
click at [684, 262] on select "I agree to allow Primoprint to charge the card on file for the final postage co…" at bounding box center [663, 259] width 214 height 22
select select "0"
click at [556, 248] on select "I agree to allow Primoprint to charge the card on file for the final postage co…" at bounding box center [663, 259] width 214 height 22
click at [567, 307] on div "Postage Class: Please Select First Class Standard Class Non Profit CRID #: Poli…" at bounding box center [461, 264] width 671 height 95
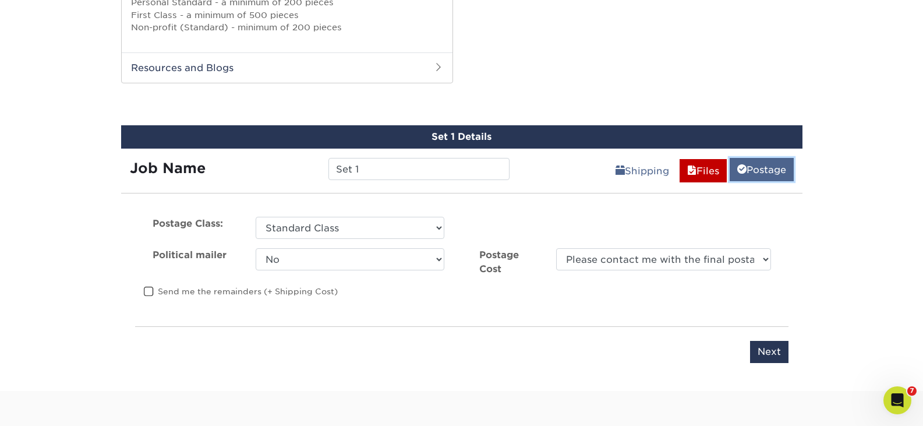
click at [745, 179] on link "Postage" at bounding box center [762, 169] width 64 height 23
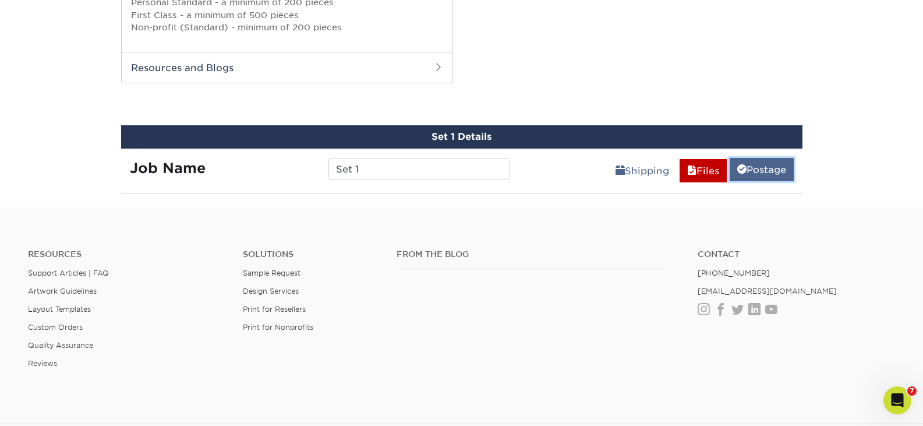
click at [745, 179] on link "Postage" at bounding box center [762, 169] width 64 height 23
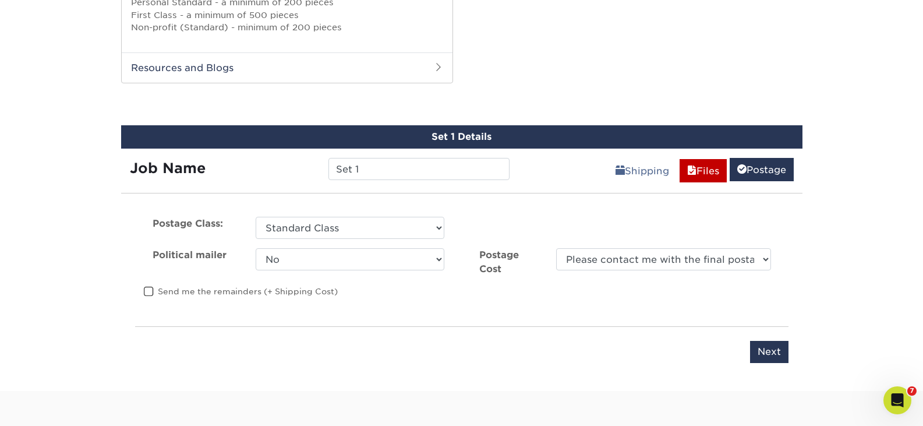
click at [767, 339] on div "Postage Class: Please Select First Class Standard Class Non Profit CRID #: Poli…" at bounding box center [461, 290] width 681 height 174
click at [766, 346] on input "Next" at bounding box center [769, 352] width 38 height 22
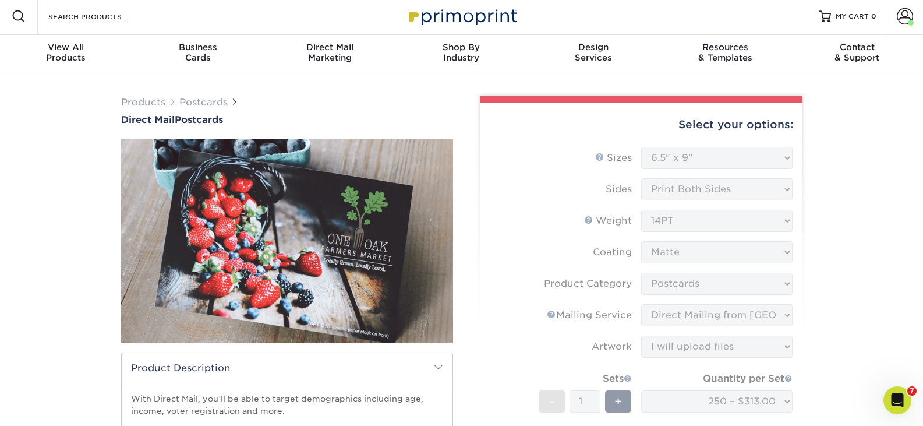
scroll to position [0, 0]
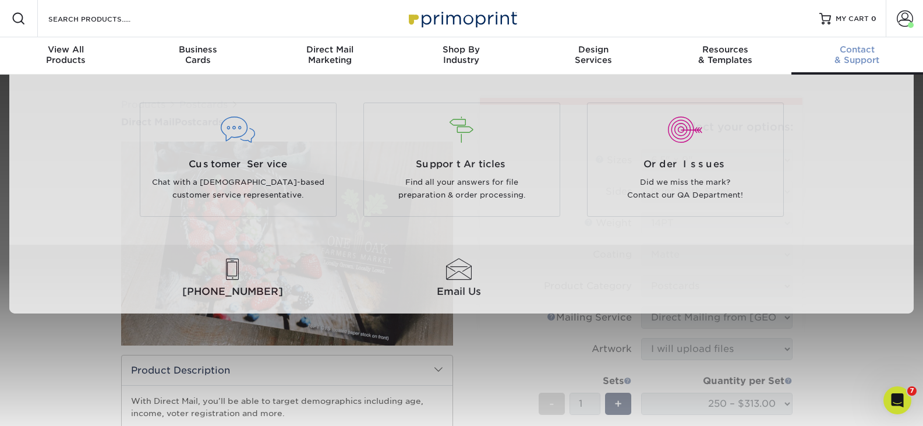
click at [852, 65] on link "Contact & Support" at bounding box center [857, 55] width 132 height 37
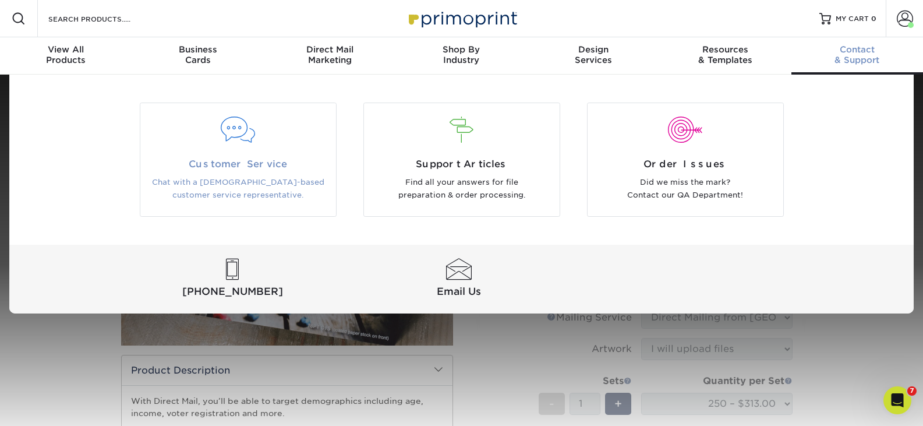
click at [284, 179] on p "Chat with a [DEMOGRAPHIC_DATA]-based customer service representative." at bounding box center [238, 189] width 178 height 26
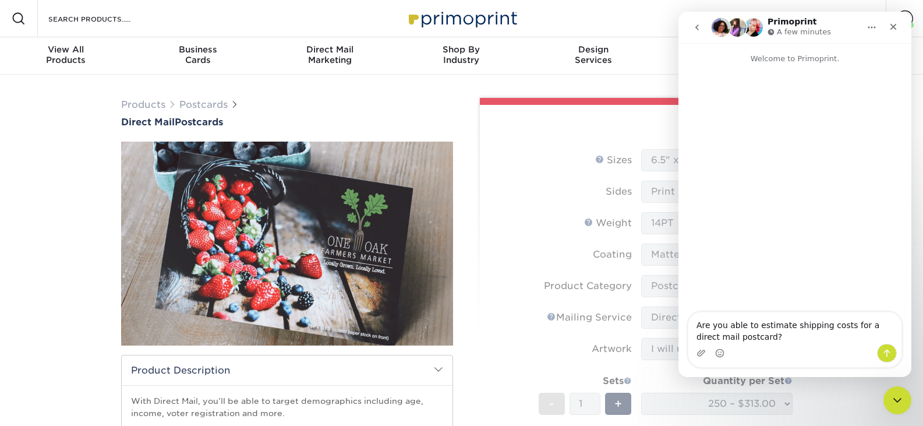
click at [863, 328] on textarea "Are you able to estimate shipping costs for a direct mail postcard?" at bounding box center [794, 327] width 213 height 31
type textarea "Are you able to estimate shipping costs for a targeted direct mail postcard?"
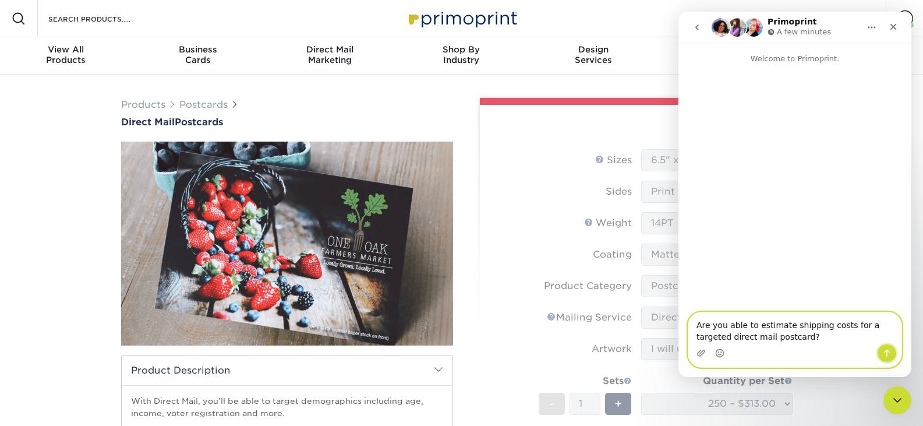
click at [884, 356] on icon "Send a message…" at bounding box center [886, 352] width 9 height 9
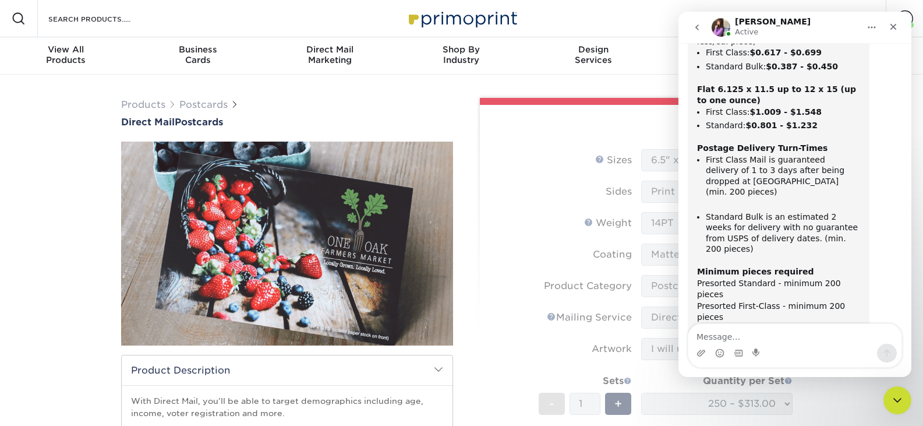
scroll to position [394, 0]
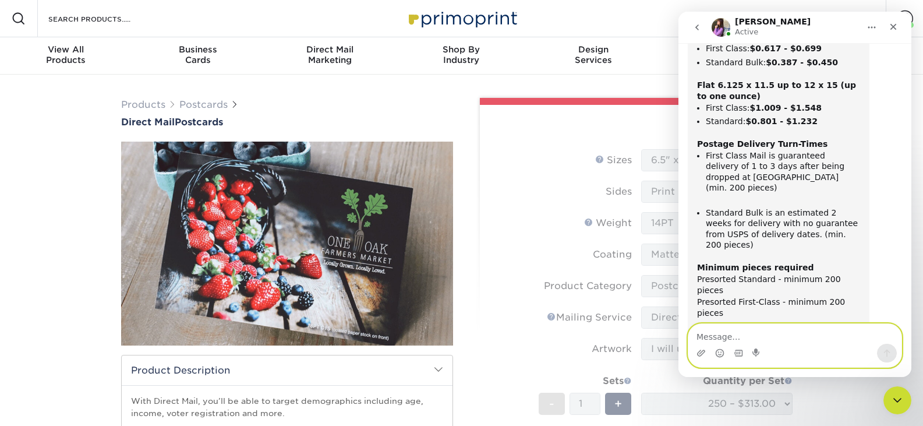
click at [731, 336] on textarea "Message…" at bounding box center [794, 334] width 213 height 20
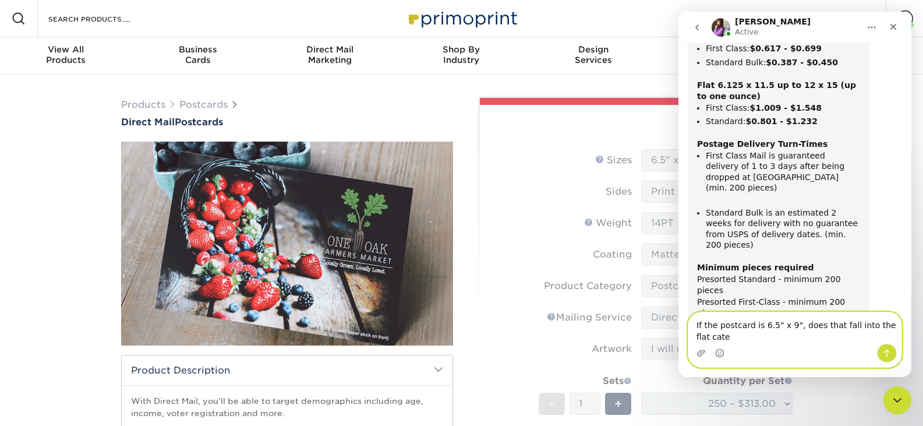
scroll to position [405, 0]
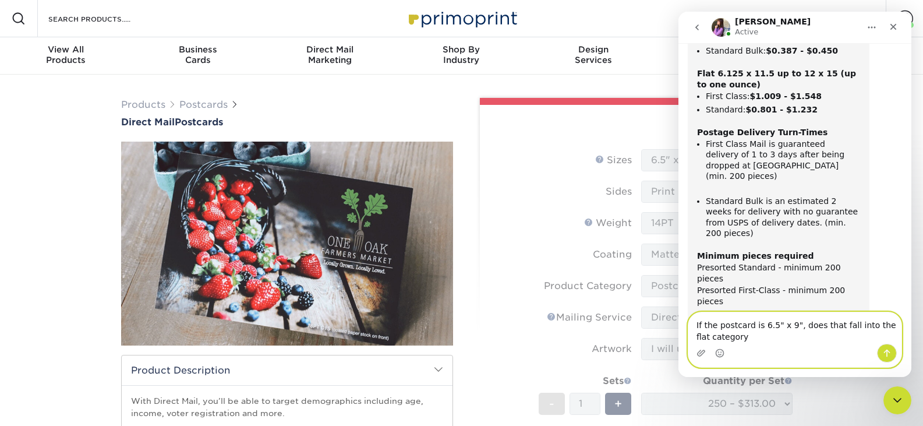
type textarea "If the postcard is 6.5" x 9", does that fall into the flat category?"
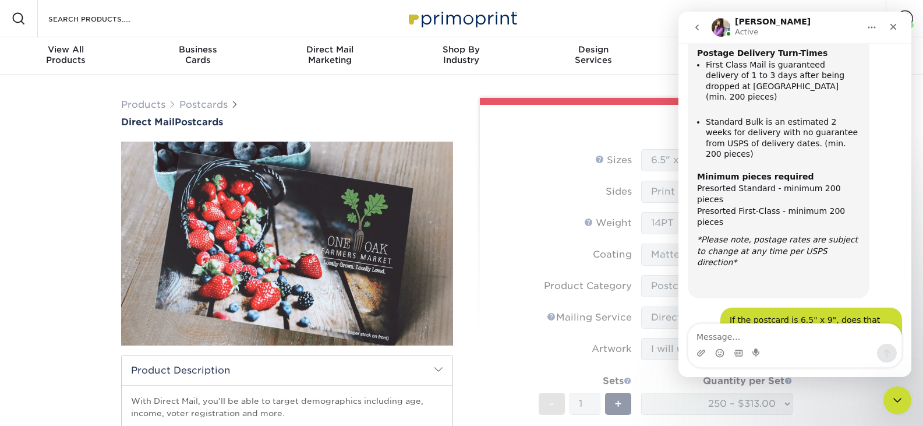
scroll to position [509, 0]
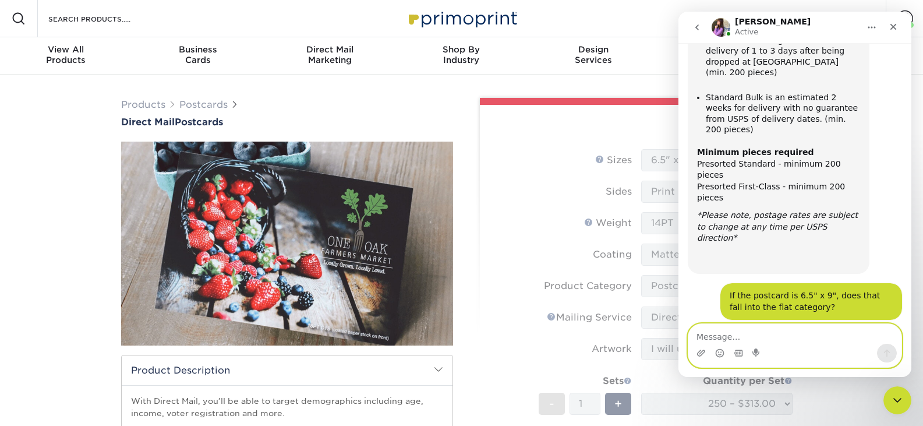
click at [716, 342] on textarea "Message…" at bounding box center [794, 334] width 213 height 20
type textarea "Ok, that's all I needed. Thank you!"
click at [894, 349] on button "Send a message…" at bounding box center [887, 353] width 20 height 19
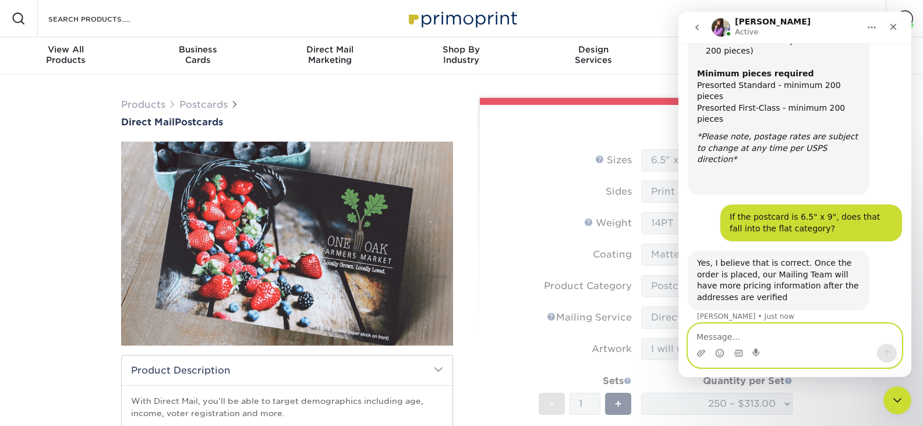
scroll to position [588, 0]
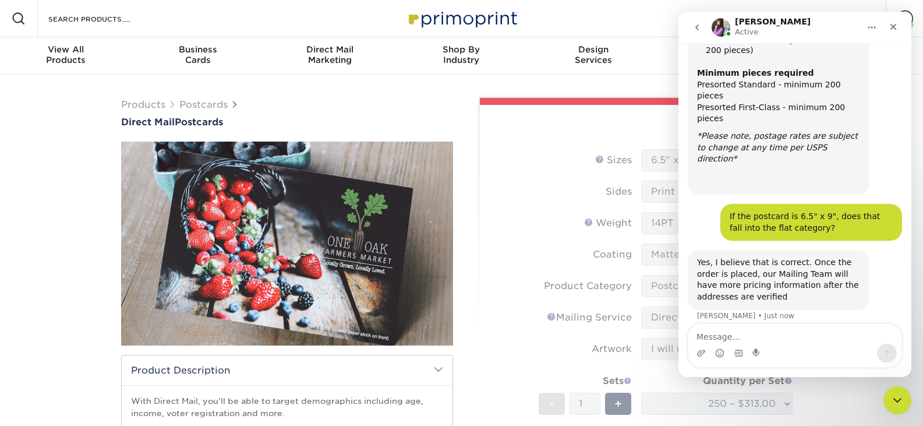
click at [873, 26] on icon "Home" at bounding box center [871, 27] width 9 height 9
click at [829, 79] on div "Download transcript" at bounding box center [841, 81] width 83 height 12
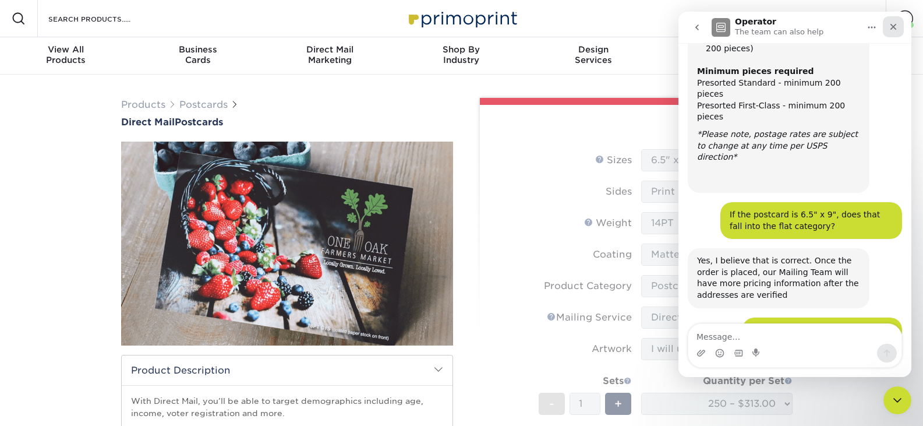
click at [893, 29] on icon "Close" at bounding box center [893, 26] width 9 height 9
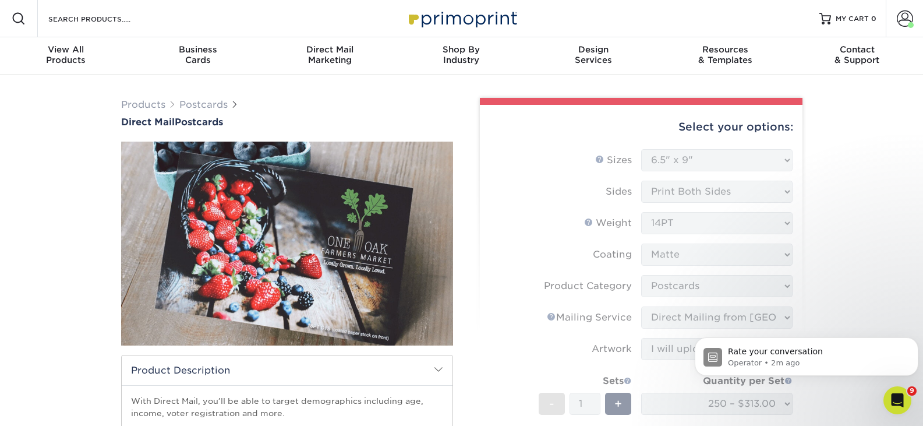
scroll to position [682, 0]
